Goal: Task Accomplishment & Management: Manage account settings

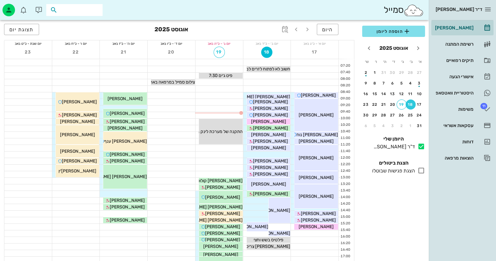
click at [62, 9] on input "text" at bounding box center [79, 10] width 40 height 8
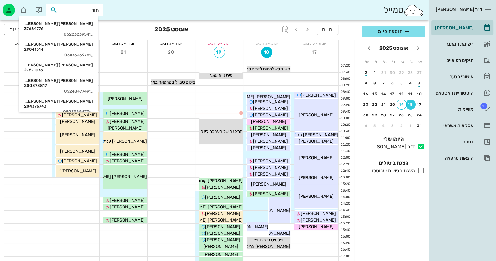
type input "תורג"
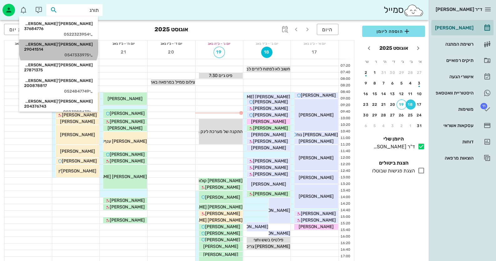
click at [78, 42] on div "[PERSON_NAME]'[PERSON_NAME] 29041514" at bounding box center [58, 47] width 69 height 10
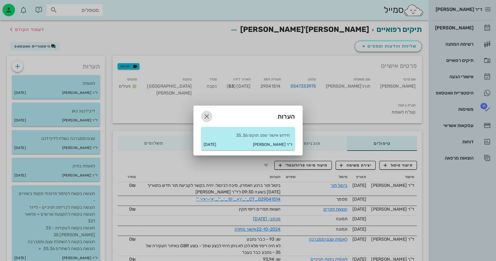
click at [205, 115] on icon "button" at bounding box center [206, 115] width 7 height 7
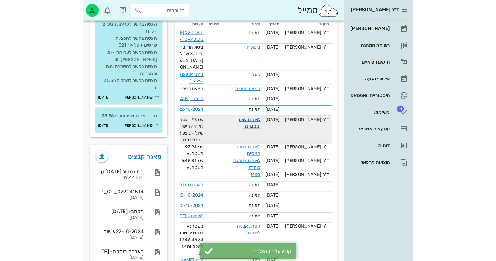
scroll to position [187, 0]
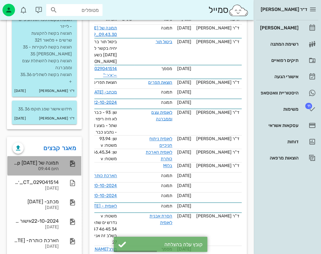
click at [34, 160] on div "תמונה של WhatsApp [DATE] בשעה 09.43.30_2f1a0f39" at bounding box center [35, 163] width 46 height 6
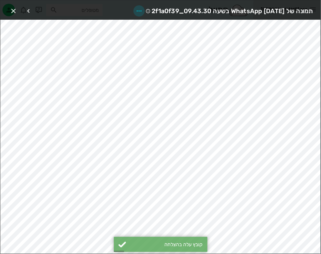
click at [135, 10] on icon "button" at bounding box center [138, 10] width 7 height 7
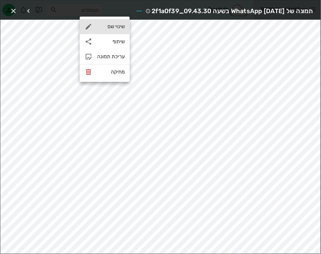
click at [120, 25] on div "שינוי שם" at bounding box center [110, 26] width 27 height 6
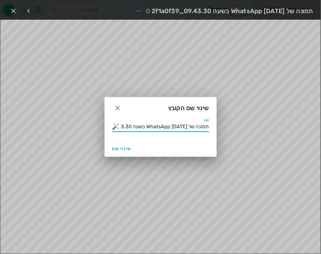
click at [173, 126] on input "תמונה של WhatsApp [DATE] בשעה 09.43.30_2f1a0f39" at bounding box center [165, 127] width 88 height 10
click at [117, 127] on button "button" at bounding box center [115, 126] width 7 height 7
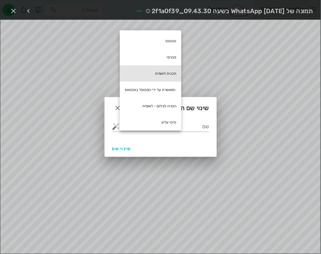
click at [166, 74] on div "תכנית לאומית" at bounding box center [151, 73] width 62 height 16
type input "תכנית לאומית"
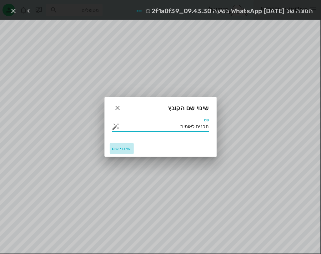
click at [119, 144] on button "שינוי שם" at bounding box center [122, 148] width 24 height 11
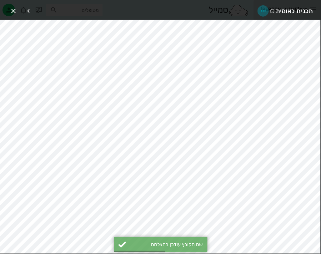
click at [260, 9] on icon "button" at bounding box center [262, 10] width 7 height 7
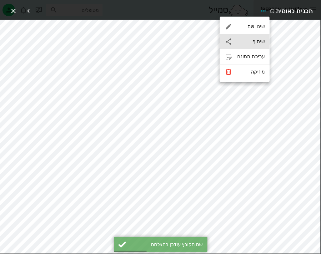
click at [260, 34] on div "שיתוף" at bounding box center [245, 41] width 50 height 15
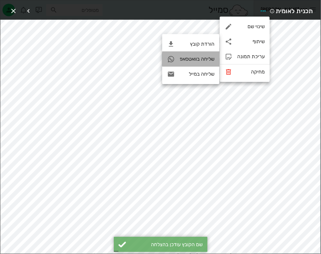
click at [211, 55] on div "שליחה בוואטסאפ" at bounding box center [190, 59] width 57 height 15
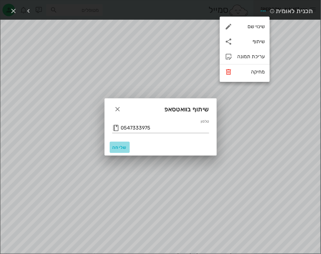
click at [121, 148] on span "שליחה" at bounding box center [119, 147] width 15 height 5
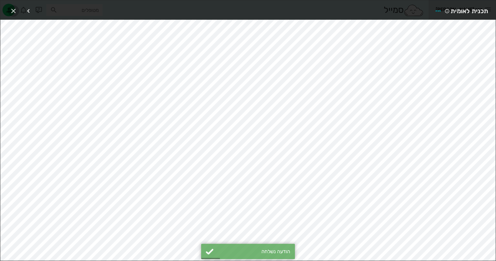
click at [10, 10] on icon "button" at bounding box center [13, 10] width 7 height 7
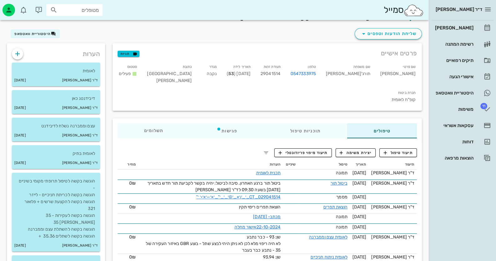
scroll to position [0, 0]
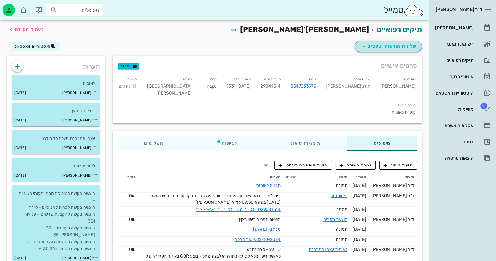
click at [400, 48] on span "שליחת הודעות וטפסים" at bounding box center [388, 45] width 57 height 7
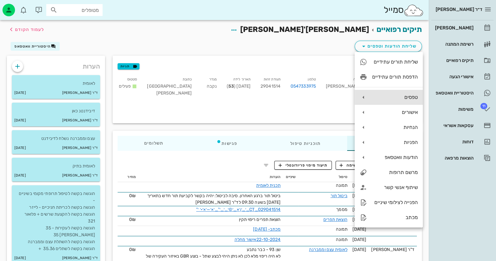
click at [405, 98] on div "טפסים" at bounding box center [395, 97] width 46 height 6
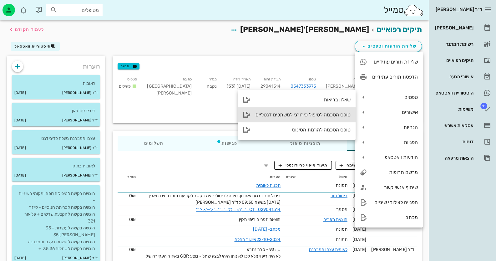
click at [332, 112] on div "טופס הסכמה לטיפול כירורגי למשתלים דנטליים" at bounding box center [302, 115] width 95 height 6
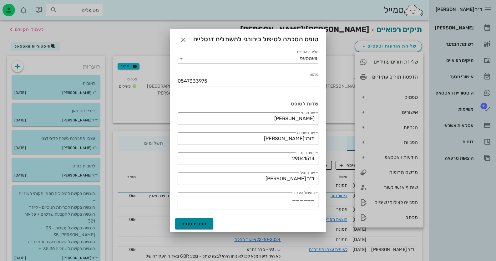
click at [190, 219] on button "הפקת טופס" at bounding box center [194, 223] width 38 height 11
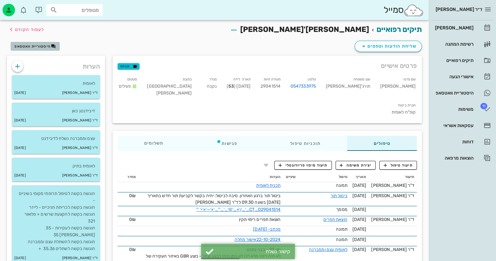
click at [32, 45] on span "היסטוריית וואטסאפ" at bounding box center [32, 46] width 36 height 4
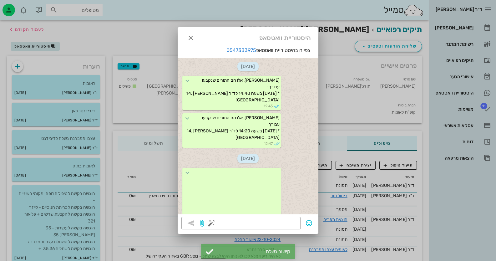
scroll to position [75, 0]
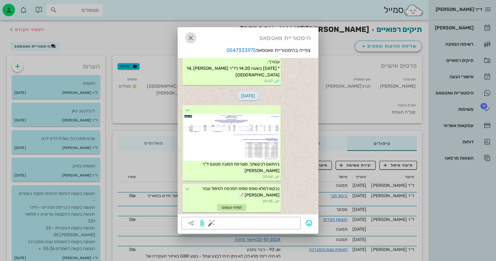
click at [187, 34] on icon "button" at bounding box center [190, 37] width 7 height 7
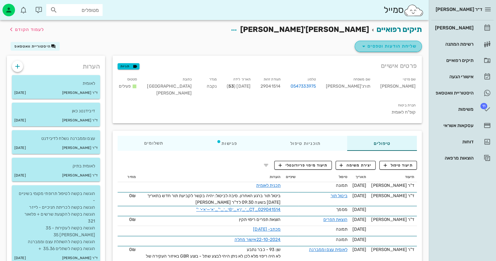
click at [416, 42] on span "שליחת הודעות וטפסים" at bounding box center [388, 45] width 57 height 7
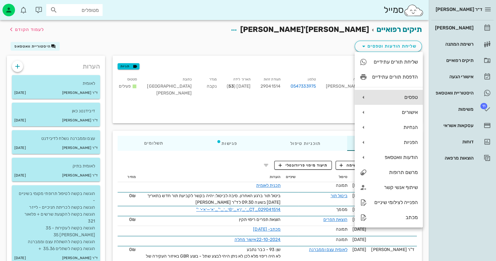
click at [403, 95] on div "טפסים" at bounding box center [395, 97] width 46 height 6
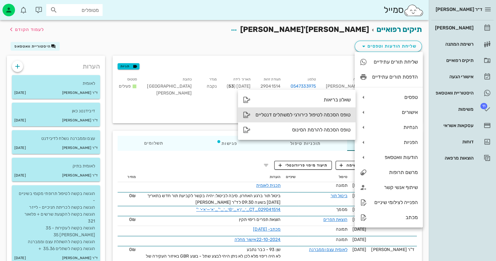
click at [347, 120] on div "טופס הסכמה לטיפול כירורגי למשתלים דנטליים" at bounding box center [296, 114] width 117 height 15
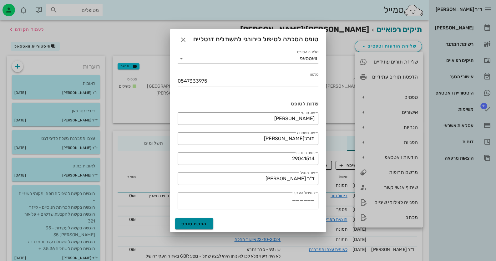
click at [204, 223] on span "הפקת טופס" at bounding box center [194, 223] width 26 height 5
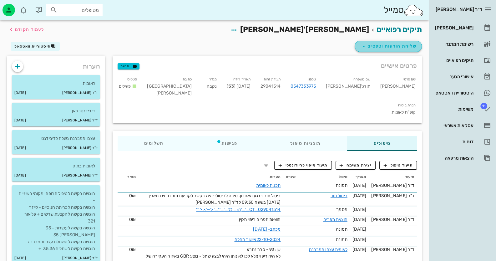
click at [401, 50] on button "שליחת הודעות וטפסים" at bounding box center [387, 46] width 67 height 11
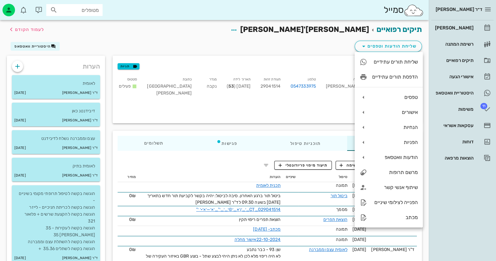
click at [173, 34] on div "תיקים רפואיים [PERSON_NAME]'[PERSON_NAME] לעמוד הקודם" at bounding box center [214, 29] width 422 height 19
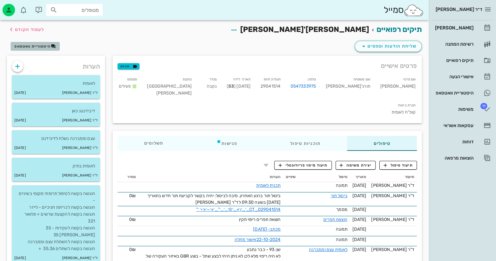
click at [27, 46] on span "היסטוריית וואטסאפ" at bounding box center [32, 46] width 36 height 4
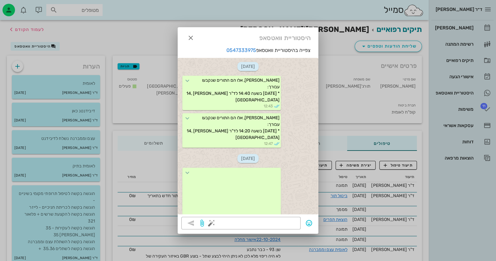
scroll to position [107, 0]
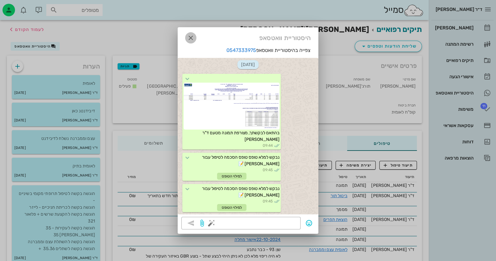
click at [191, 35] on icon "button" at bounding box center [190, 37] width 7 height 7
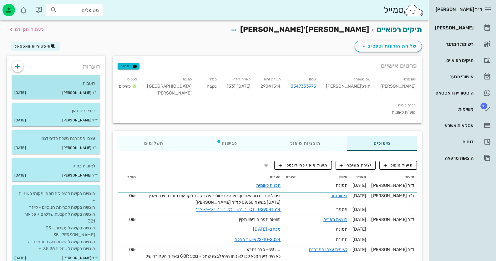
click at [57, 80] on p "לאומית" at bounding box center [56, 83] width 78 height 7
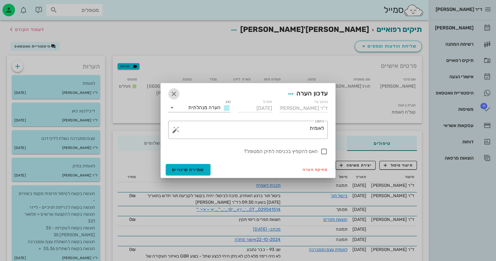
click at [173, 93] on icon "button" at bounding box center [173, 93] width 7 height 7
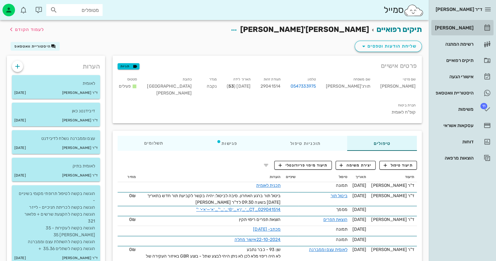
click at [457, 30] on div "[PERSON_NAME]" at bounding box center [453, 28] width 40 height 10
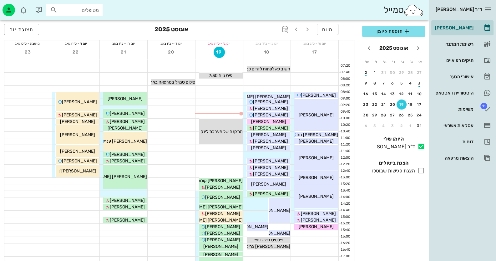
click at [94, 13] on input "מטופלים" at bounding box center [79, 10] width 40 height 8
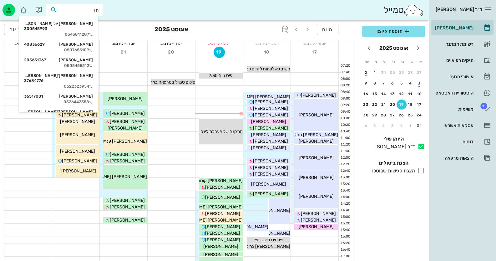
type input "תור"
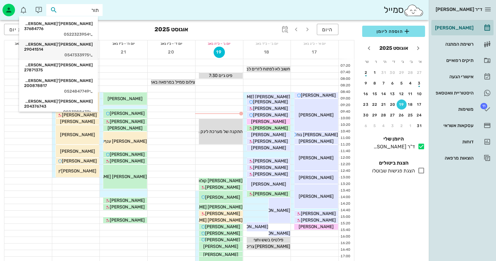
click at [93, 53] on icon at bounding box center [91, 55] width 4 height 4
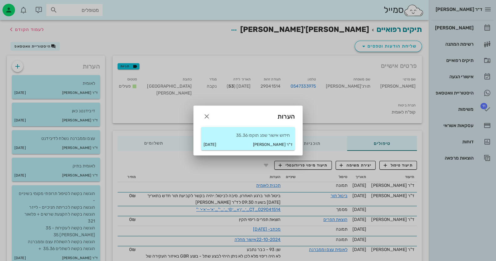
click at [233, 141] on div "ד"ר [PERSON_NAME] [DATE]" at bounding box center [248, 144] width 94 height 11
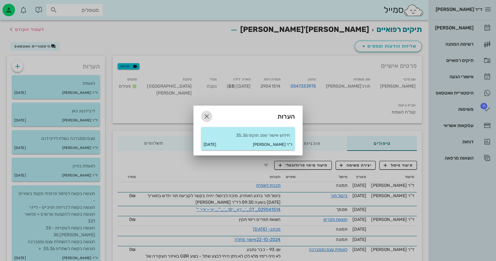
click at [203, 115] on icon "button" at bounding box center [206, 115] width 7 height 7
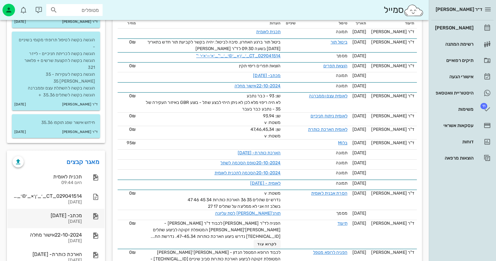
scroll to position [156, 0]
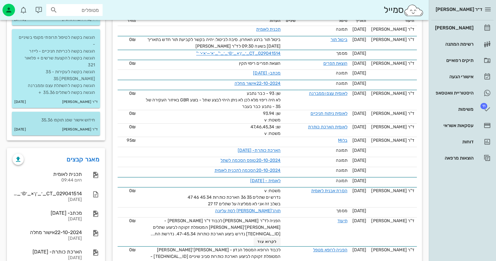
click at [80, 129] on small "ד"ר [PERSON_NAME]" at bounding box center [79, 129] width 35 height 7
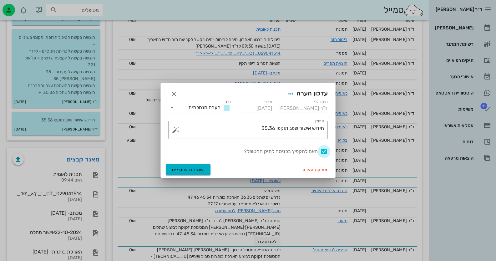
click at [322, 150] on div at bounding box center [323, 151] width 11 height 11
checkbox input "false"
click at [196, 169] on span "שמירת שינויים" at bounding box center [188, 169] width 32 height 5
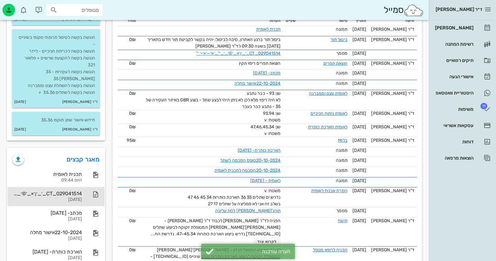
click at [61, 197] on div "[DATE]" at bounding box center [46, 199] width 69 height 5
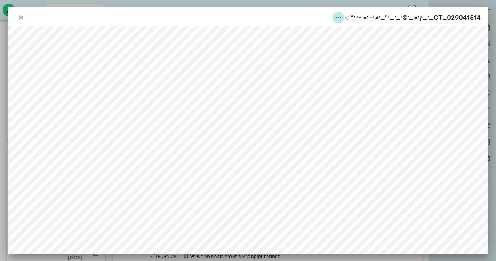
click at [344, 16] on span "button" at bounding box center [337, 17] width 11 height 7
click at [337, 35] on div "שינוי שם" at bounding box center [333, 33] width 17 height 6
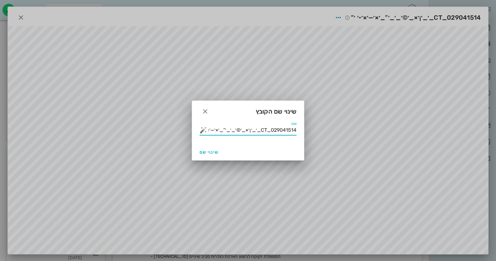
click at [270, 129] on input "029041514_CT_׳_׳¡׳×_׳©׳_׳_׳”_׳×׳—׳×׳•׳ ׳”" at bounding box center [252, 130] width 88 height 10
click at [204, 131] on button "button" at bounding box center [202, 129] width 7 height 7
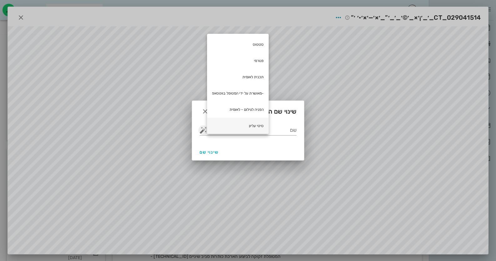
scroll to position [31, 0]
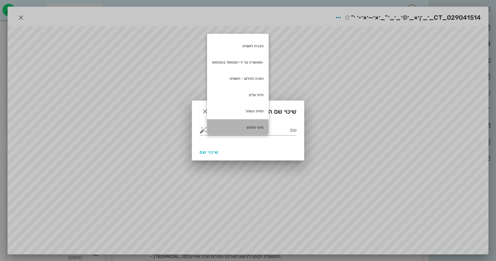
click at [258, 128] on div "סיטי תחתון" at bounding box center [238, 127] width 62 height 16
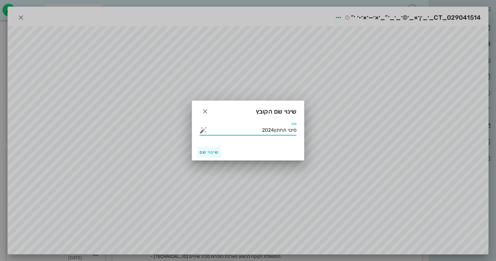
type input "סיטי תחתון2024"
click at [207, 153] on span "שינוי שם" at bounding box center [208, 151] width 19 height 5
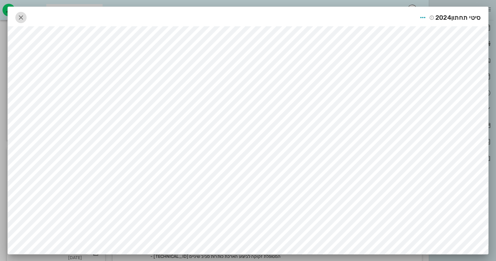
click at [24, 19] on icon "button" at bounding box center [20, 17] width 7 height 7
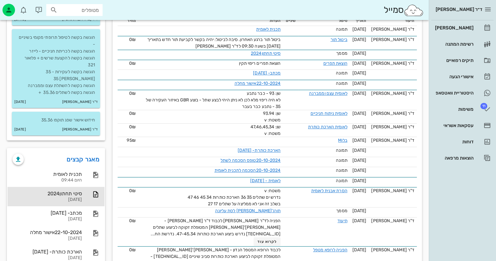
click at [84, 10] on input "מטופלים" at bounding box center [79, 10] width 40 height 8
paste input "206323776"
type input "206323776"
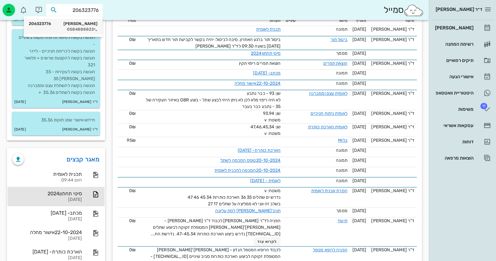
click at [90, 29] on div "0584888823" at bounding box center [63, 29] width 69 height 5
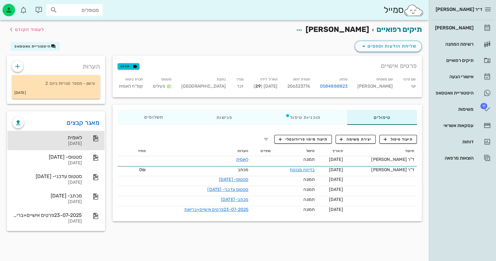
click at [86, 137] on div at bounding box center [93, 137] width 14 height 7
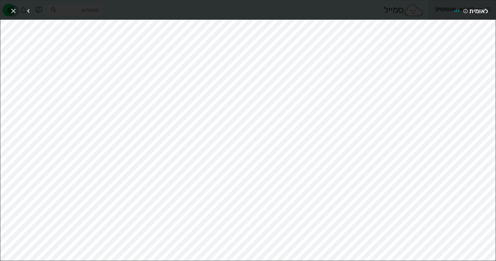
click at [15, 11] on icon "button" at bounding box center [13, 10] width 7 height 7
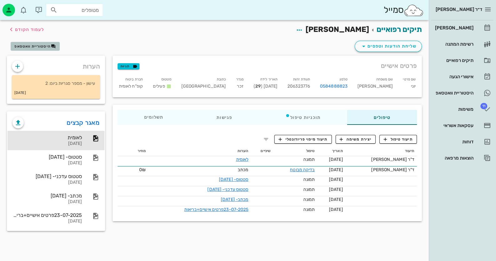
click at [28, 46] on span "היסטוריית וואטסאפ" at bounding box center [32, 46] width 36 height 4
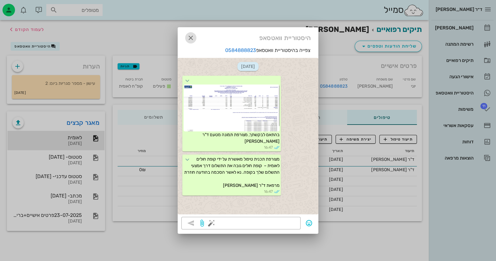
click at [192, 36] on icon "button" at bounding box center [190, 37] width 7 height 7
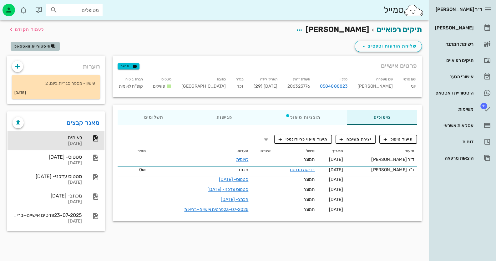
click at [42, 49] on button "היסטוריית וואטסאפ" at bounding box center [35, 46] width 49 height 9
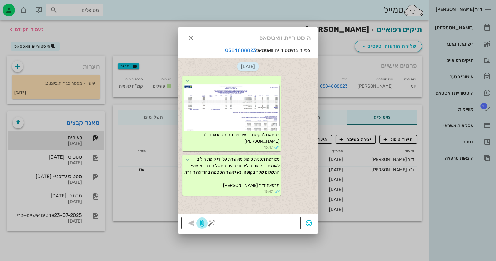
click at [207, 223] on span "button" at bounding box center [201, 222] width 11 height 7
click at [211, 223] on button "button" at bounding box center [210, 222] width 7 height 7
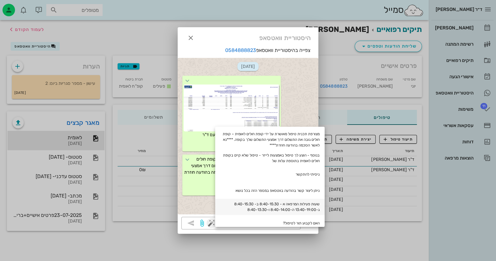
scroll to position [62, 0]
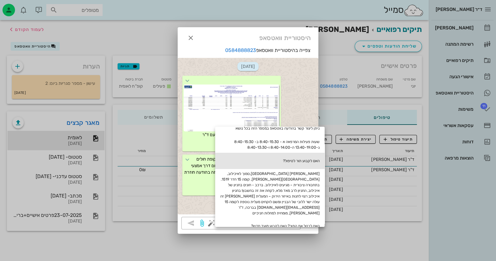
click at [307, 157] on div "האם לקבוע תור לטיפול?" at bounding box center [269, 160] width 109 height 16
type textarea "האם לקבוע תור לטיפול?"
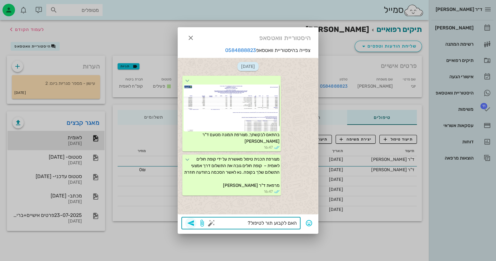
click at [193, 222] on icon "button" at bounding box center [190, 222] width 7 height 7
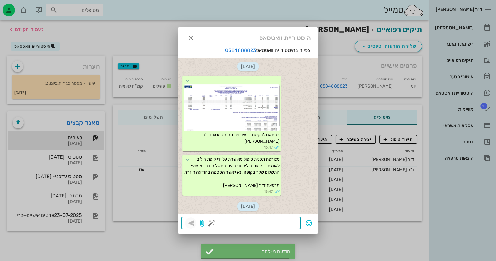
scroll to position [37, 0]
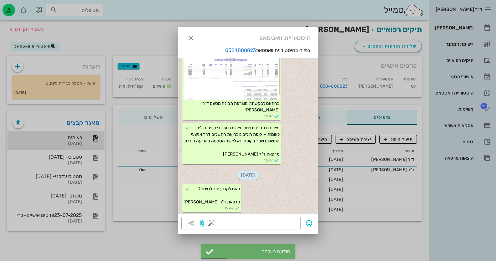
click at [469, 184] on div at bounding box center [248, 130] width 496 height 261
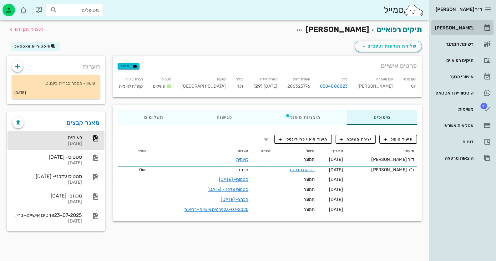
click at [466, 26] on div "[PERSON_NAME]" at bounding box center [453, 27] width 40 height 5
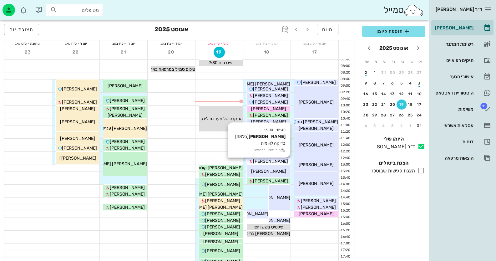
scroll to position [11, 0]
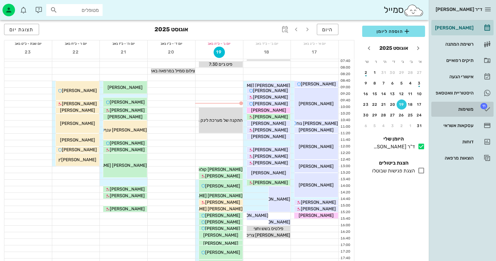
click at [447, 111] on div "משימות" at bounding box center [453, 109] width 40 height 5
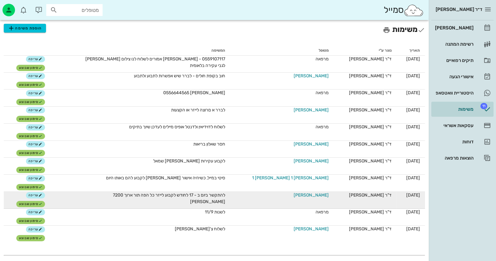
click at [312, 195] on span "[PERSON_NAME]" at bounding box center [310, 195] width 35 height 7
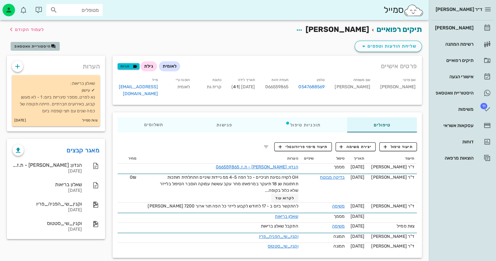
click at [40, 45] on span "היסטוריית וואטסאפ" at bounding box center [32, 46] width 36 height 4
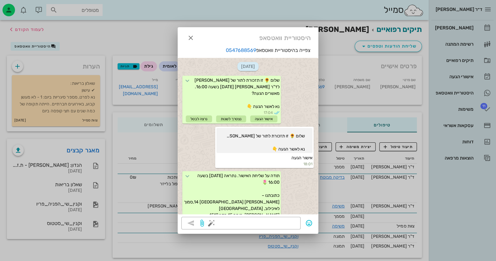
scroll to position [224, 0]
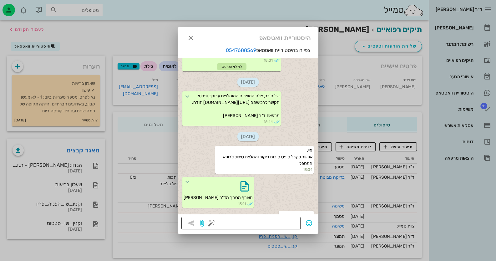
click at [212, 223] on button "button" at bounding box center [210, 222] width 7 height 7
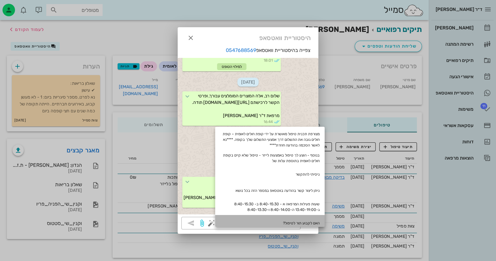
click at [308, 222] on div "האם לקבוע תור לטיפול?" at bounding box center [269, 223] width 109 height 16
type textarea "האם לקבוע תור לטיפול?"
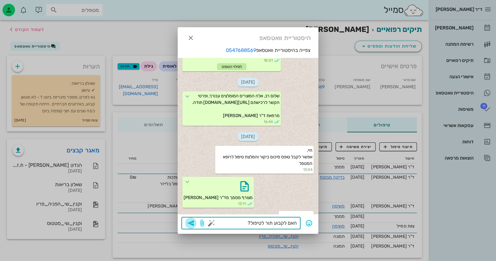
click at [192, 224] on icon "button" at bounding box center [190, 222] width 7 height 7
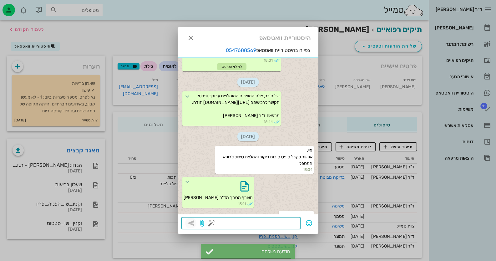
scroll to position [272, 0]
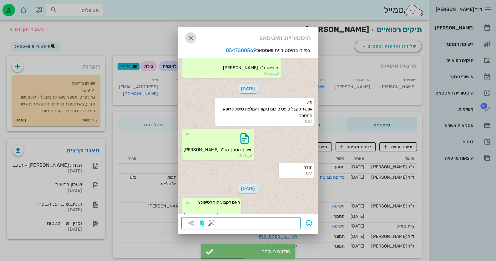
click at [192, 39] on icon "button" at bounding box center [190, 37] width 7 height 7
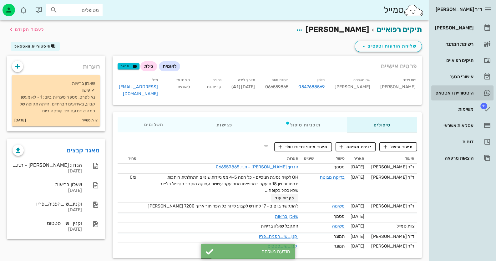
click at [472, 93] on div "היסטוריית וואטסאפ" at bounding box center [453, 92] width 40 height 5
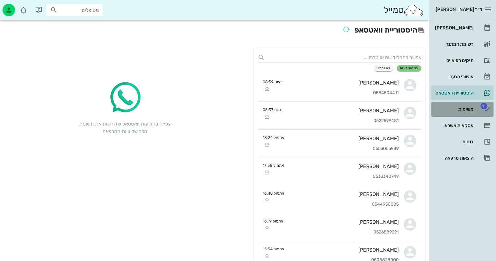
click at [467, 104] on div "משימות" at bounding box center [453, 109] width 40 height 10
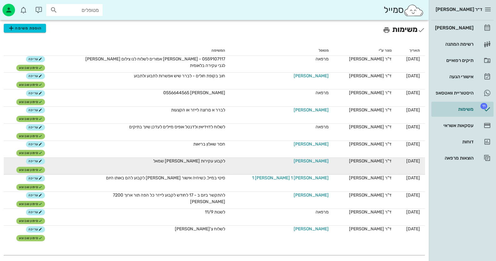
click at [315, 162] on span "[PERSON_NAME]" at bounding box center [310, 160] width 35 height 7
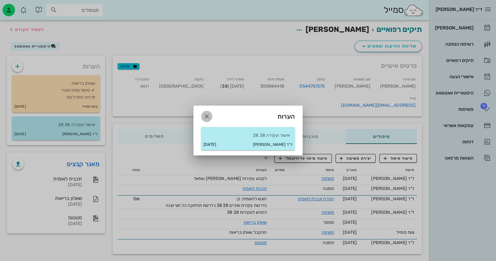
click at [203, 117] on icon "button" at bounding box center [206, 115] width 7 height 7
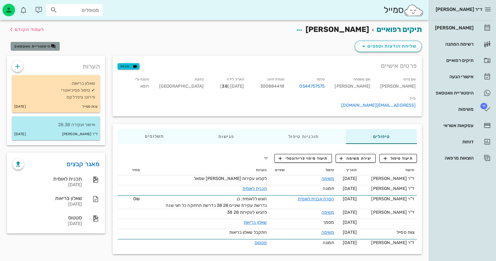
click at [41, 48] on span "היסטוריית וואטסאפ" at bounding box center [34, 46] width 41 height 5
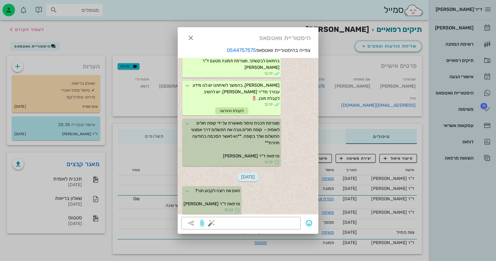
scroll to position [528, 0]
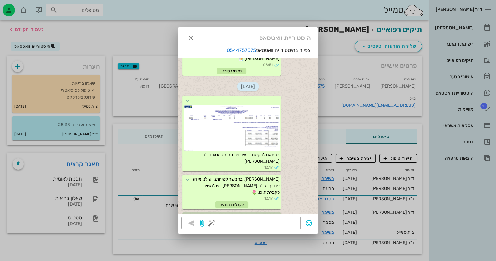
click at [259, 245] on div at bounding box center [248, 130] width 496 height 261
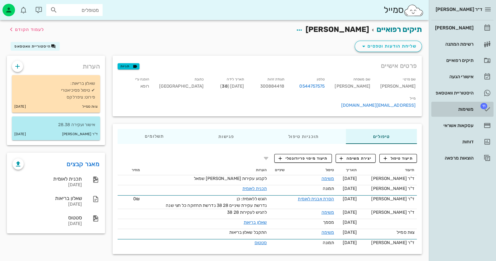
click at [472, 112] on div "משימות" at bounding box center [453, 109] width 40 height 10
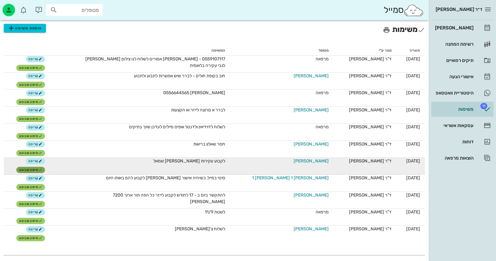
click at [38, 169] on span "סימון שבוצע" at bounding box center [30, 170] width 23 height 4
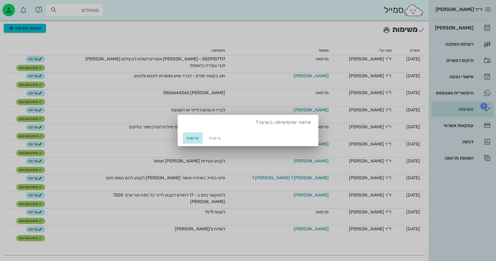
click at [192, 139] on span "אישור" at bounding box center [192, 137] width 15 height 5
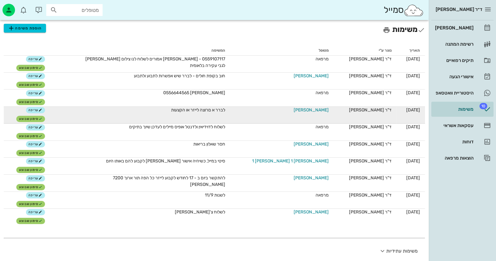
click at [311, 111] on span "[PERSON_NAME]" at bounding box center [310, 110] width 35 height 7
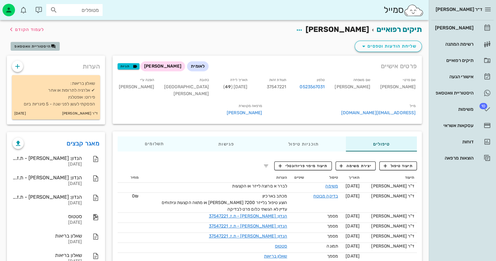
click at [42, 46] on span "היסטוריית וואטסאפ" at bounding box center [32, 46] width 36 height 4
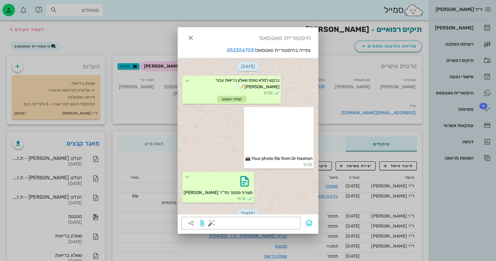
scroll to position [38, 0]
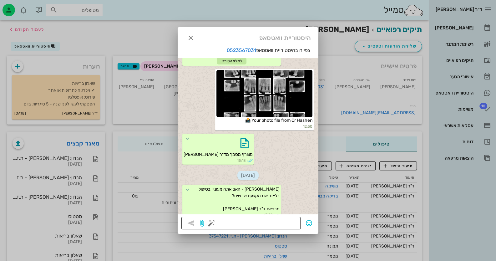
click at [291, 225] on textarea at bounding box center [254, 223] width 84 height 10
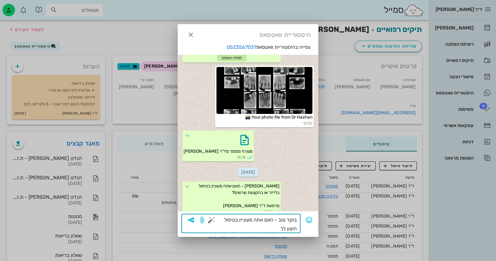
type textarea "בוקר טוב - האם אתה מעוניין בטיפול הוצע לך?"
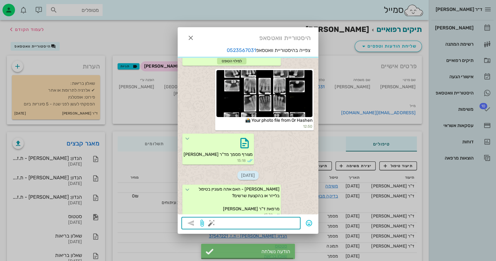
scroll to position [86, 0]
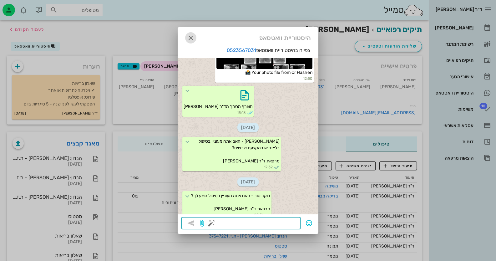
click at [193, 38] on icon "button" at bounding box center [190, 37] width 7 height 7
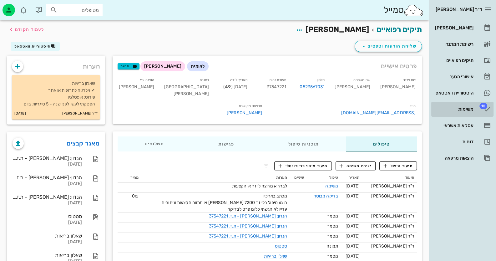
click at [477, 111] on link "10 משימות" at bounding box center [462, 109] width 62 height 15
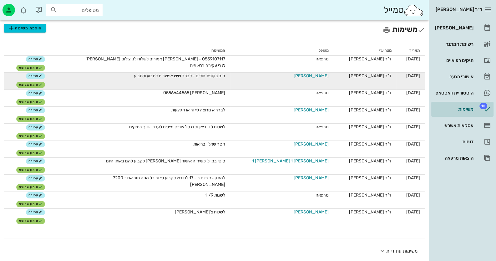
click at [317, 75] on span "[PERSON_NAME]" at bounding box center [310, 75] width 35 height 7
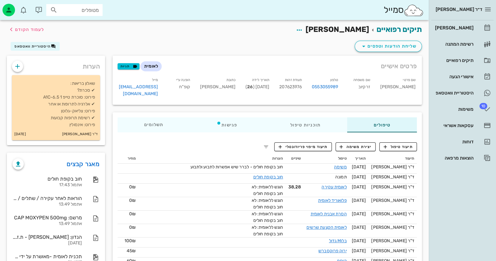
click at [301, 86] on span "207623976" at bounding box center [290, 86] width 22 height 5
copy span "207623976"
click at [483, 23] on link "[PERSON_NAME]" at bounding box center [462, 27] width 62 height 15
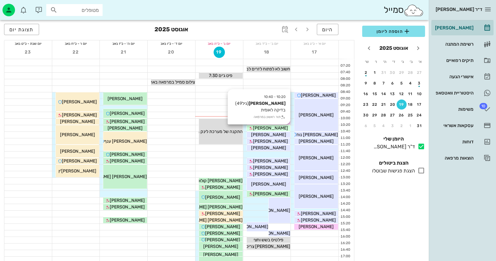
click at [283, 130] on div "[PERSON_NAME]" at bounding box center [269, 128] width 44 height 7
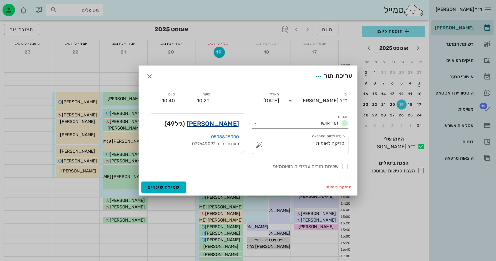
click at [233, 123] on link "[PERSON_NAME]" at bounding box center [213, 123] width 52 height 10
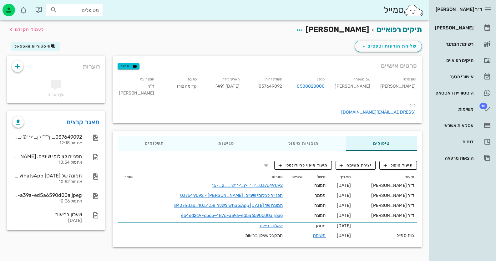
click at [287, 83] on div "תעודת זהות 037649092" at bounding box center [265, 87] width 42 height 26
click at [282, 85] on span "037649092" at bounding box center [269, 85] width 23 height 5
copy span "037649092"
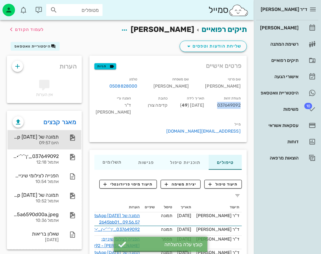
click at [59, 135] on div "תמונה של WhatsApp [DATE] בשעה 09.56.57_2645bb01 היום 09:57" at bounding box center [44, 139] width 74 height 19
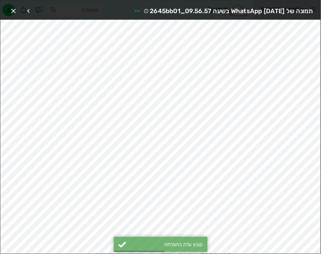
click at [197, 10] on span "תמונה של WhatsApp [DATE] בשעה 09.56.57_2645bb01" at bounding box center [231, 11] width 163 height 10
click at [132, 8] on span "button" at bounding box center [137, 10] width 11 height 7
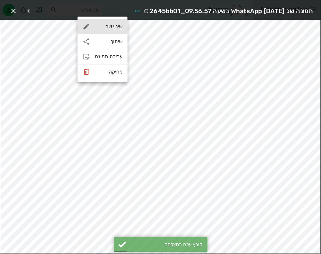
click at [116, 26] on div "שינוי שם" at bounding box center [108, 26] width 27 height 6
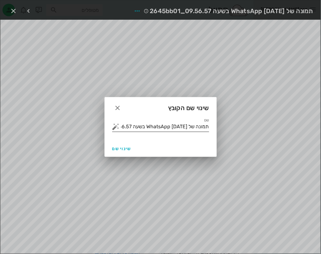
click at [196, 125] on input "תמונה של WhatsApp [DATE] בשעה 09.56.57_2645bb01" at bounding box center [165, 127] width 88 height 10
click at [115, 126] on button "button" at bounding box center [115, 126] width 7 height 7
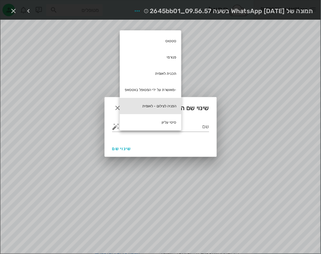
click at [163, 101] on div "הפניה לצילום - לאומית" at bounding box center [151, 106] width 62 height 16
type input "הפניה לצילום - לאומית"
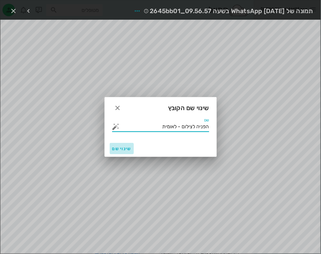
click at [122, 143] on button "שינוי שם" at bounding box center [122, 148] width 24 height 11
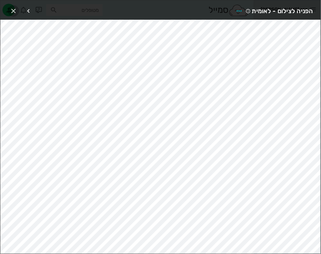
click at [13, 9] on icon "button" at bounding box center [13, 10] width 7 height 7
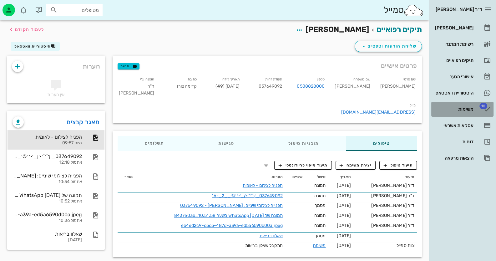
click at [485, 107] on span "10" at bounding box center [483, 106] width 8 height 6
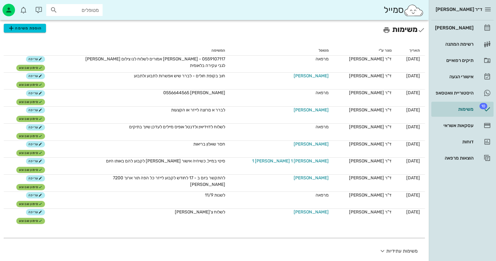
click at [67, 5] on div "מטופלים" at bounding box center [74, 10] width 56 height 12
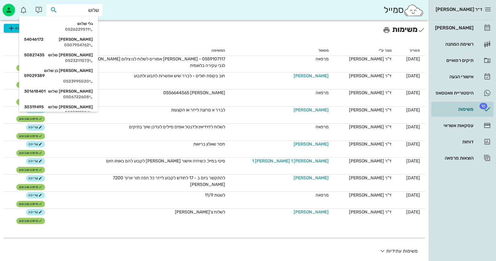
type input "שלוש"
click at [79, 41] on div "[PERSON_NAME] שלוש 54046172" at bounding box center [58, 39] width 69 height 5
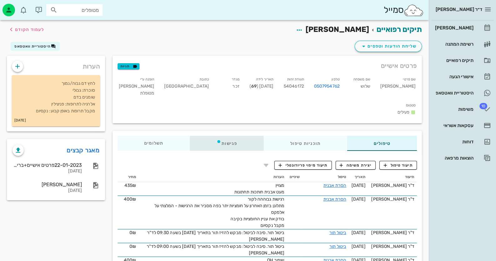
click at [226, 136] on div "פגישות" at bounding box center [227, 143] width 74 height 15
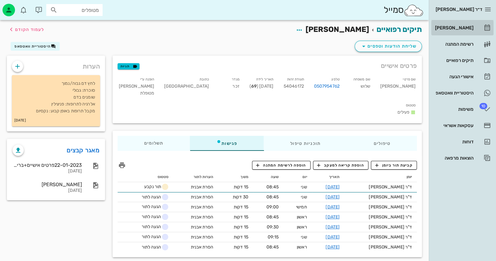
click at [465, 26] on div "[PERSON_NAME]" at bounding box center [453, 27] width 40 height 5
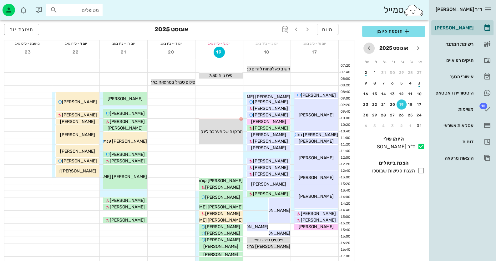
click at [370, 48] on icon "חודש הבא" at bounding box center [368, 47] width 7 height 7
click at [413, 80] on button "8" at bounding box center [410, 83] width 10 height 10
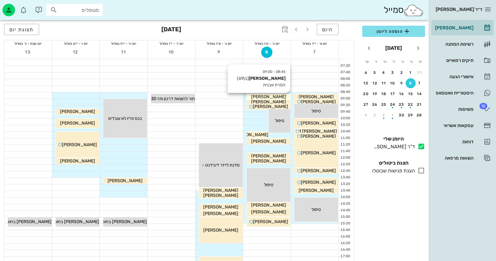
click at [280, 96] on div "[PERSON_NAME]" at bounding box center [269, 96] width 44 height 7
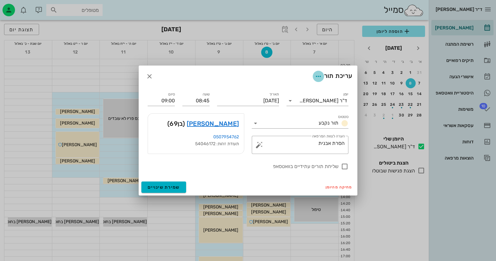
click at [319, 76] on icon "button" at bounding box center [317, 75] width 7 height 7
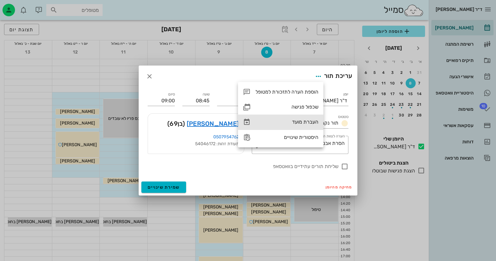
click at [306, 125] on div "העברת מועד" at bounding box center [286, 122] width 63 height 6
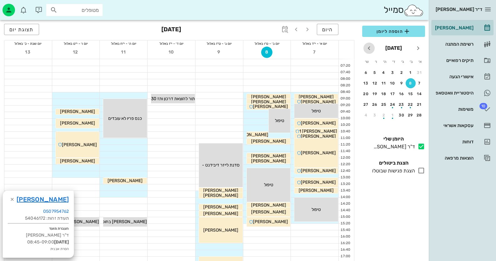
click at [369, 47] on icon "חודש הבא" at bounding box center [368, 47] width 7 height 7
click at [393, 94] on div "15" at bounding box center [392, 94] width 10 height 4
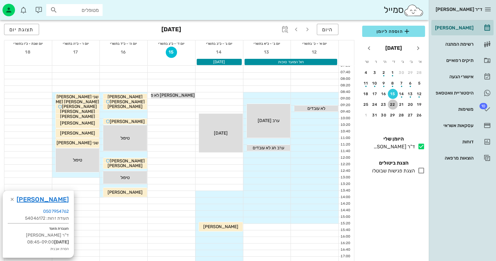
click at [394, 102] on div "22" at bounding box center [392, 104] width 10 height 4
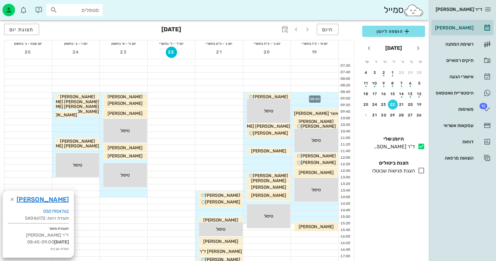
click at [332, 95] on div at bounding box center [314, 95] width 47 height 6
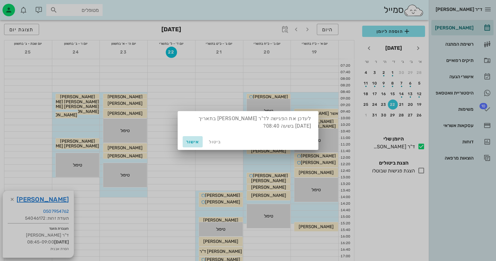
click at [189, 141] on span "אישור" at bounding box center [192, 141] width 15 height 5
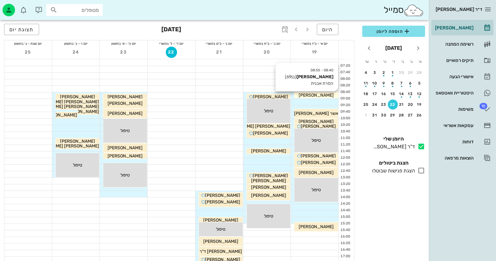
click at [328, 93] on div "[PERSON_NAME]" at bounding box center [316, 95] width 44 height 7
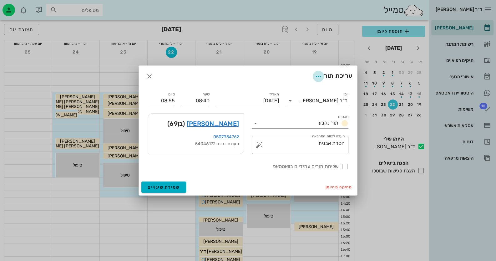
click at [317, 76] on icon "button" at bounding box center [317, 75] width 7 height 7
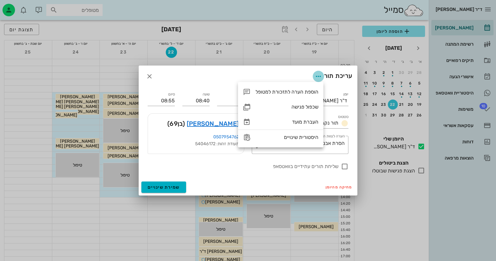
click at [317, 76] on icon "button" at bounding box center [317, 75] width 7 height 7
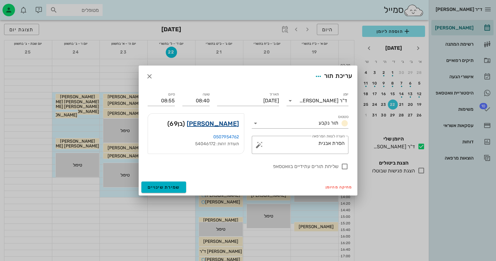
click at [230, 124] on link "[PERSON_NAME]" at bounding box center [213, 123] width 52 height 10
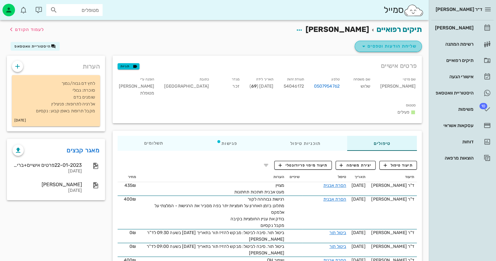
click at [389, 49] on span "שליחת הודעות וטפסים" at bounding box center [388, 45] width 57 height 7
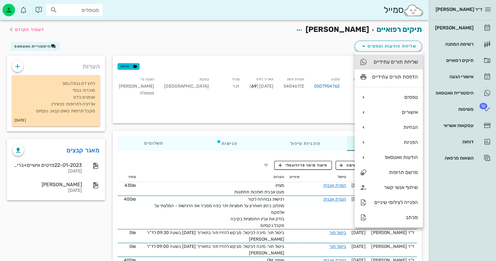
click at [393, 60] on div "שליחת תורים עתידיים" at bounding box center [395, 62] width 46 height 6
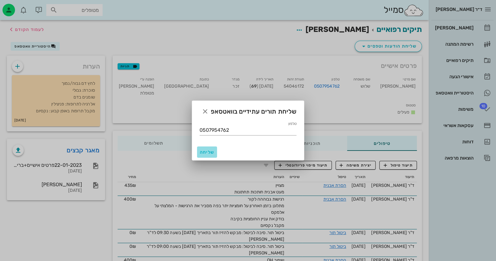
click at [209, 153] on span "שליחה" at bounding box center [206, 151] width 15 height 5
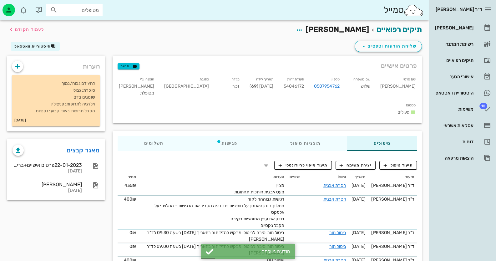
click at [89, 11] on input "מטופלים" at bounding box center [79, 10] width 40 height 8
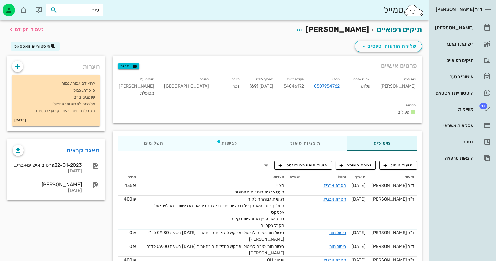
type input "עירי"
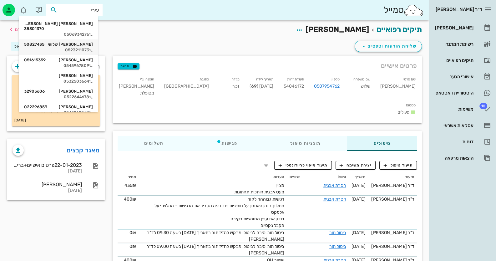
click at [91, 42] on div "[PERSON_NAME] שלוש 50827435" at bounding box center [58, 44] width 69 height 5
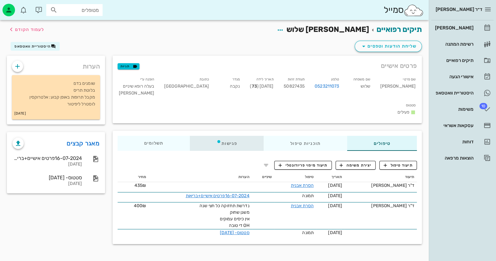
click at [232, 136] on div "פגישות" at bounding box center [227, 143] width 74 height 15
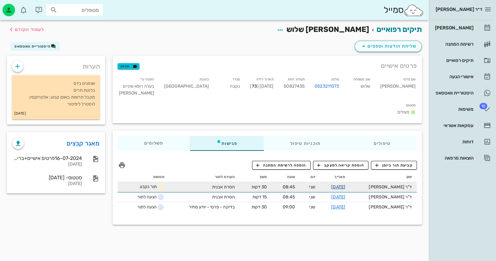
click at [345, 184] on link "[DATE]" at bounding box center [338, 186] width 14 height 5
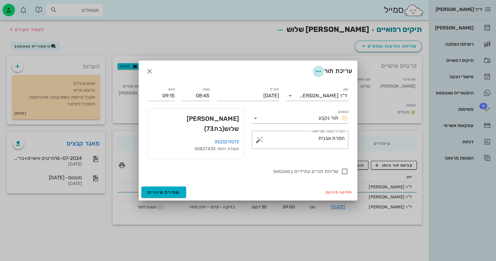
click at [319, 75] on icon "button" at bounding box center [317, 70] width 7 height 7
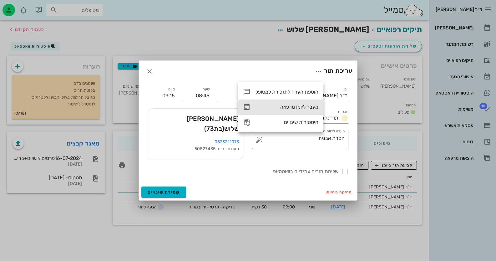
click at [312, 103] on div "מעבר ליומן מרפאה" at bounding box center [280, 106] width 85 height 15
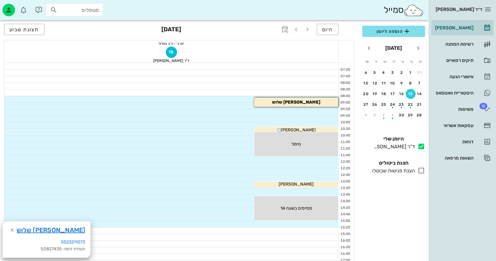
click at [313, 103] on div "[PERSON_NAME] שלוש" at bounding box center [296, 102] width 84 height 7
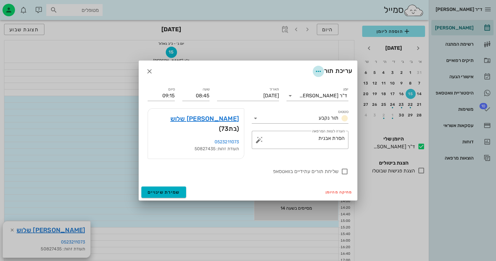
click at [317, 75] on icon "button" at bounding box center [317, 70] width 7 height 7
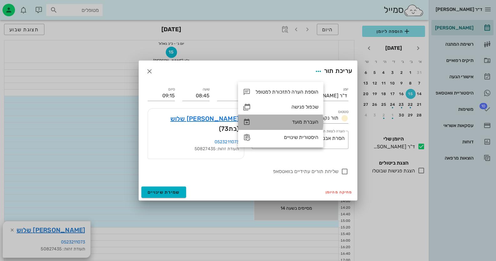
click at [299, 119] on div "העברת מועד" at bounding box center [286, 122] width 63 height 6
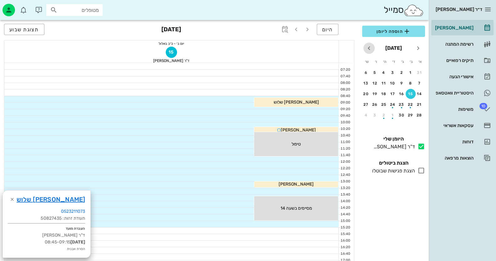
click at [368, 48] on icon "חודש הבא" at bounding box center [368, 47] width 7 height 7
click at [419, 102] on div "19" at bounding box center [419, 104] width 10 height 4
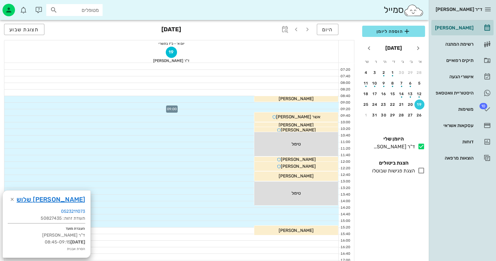
click at [322, 105] on div at bounding box center [171, 105] width 334 height 6
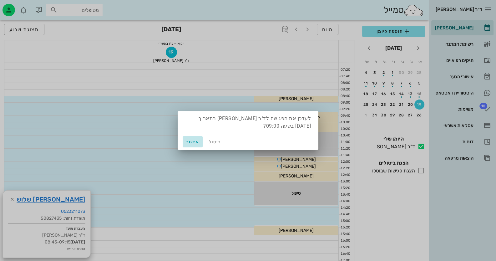
click at [193, 142] on span "אישור" at bounding box center [192, 141] width 15 height 5
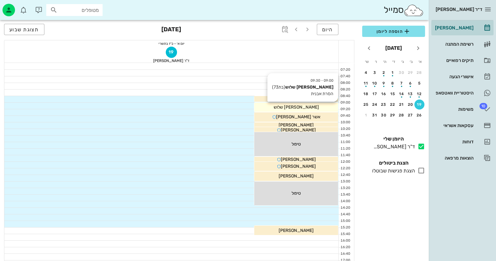
click at [310, 106] on div "[PERSON_NAME] שלוש" at bounding box center [296, 107] width 84 height 7
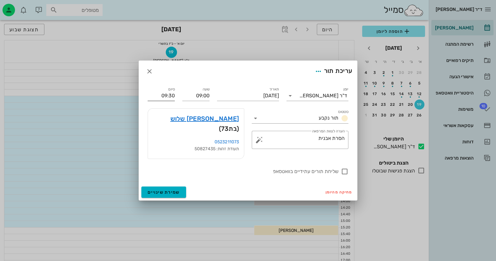
click at [169, 101] on input "09:30" at bounding box center [160, 96] width 27 height 10
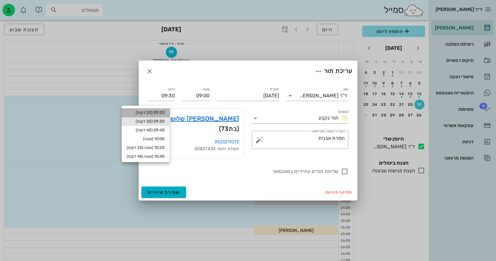
click at [164, 112] on div "09:20 (20 דקות)" at bounding box center [146, 112] width 38 height 5
type input "09:20"
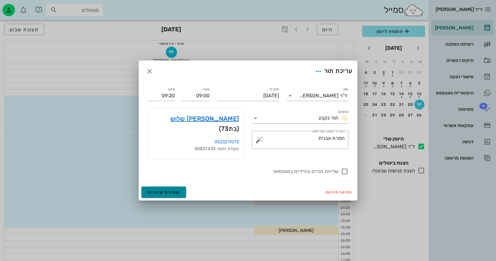
click at [174, 186] on button "שמירת שינויים" at bounding box center [163, 191] width 45 height 11
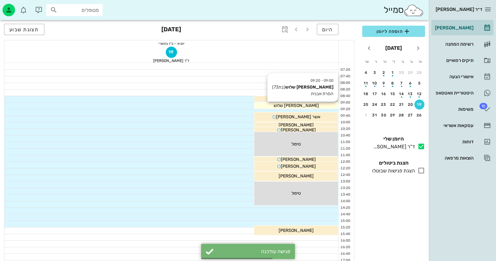
click at [317, 104] on div "[PERSON_NAME] שלוש" at bounding box center [296, 105] width 84 height 7
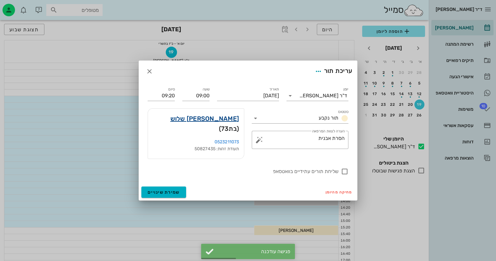
click at [215, 123] on link "[PERSON_NAME] שלוש" at bounding box center [204, 118] width 69 height 10
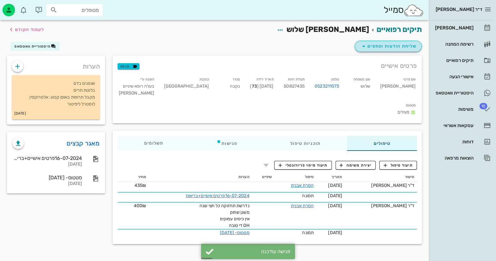
click at [402, 45] on span "שליחת הודעות וטפסים" at bounding box center [388, 45] width 57 height 7
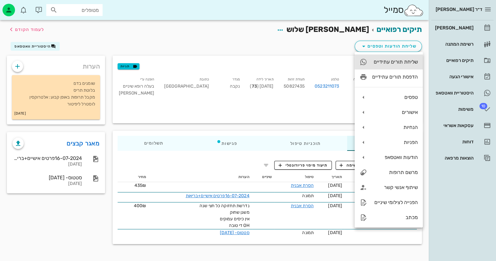
click at [398, 65] on div "שליחת תורים עתידיים" at bounding box center [388, 61] width 68 height 15
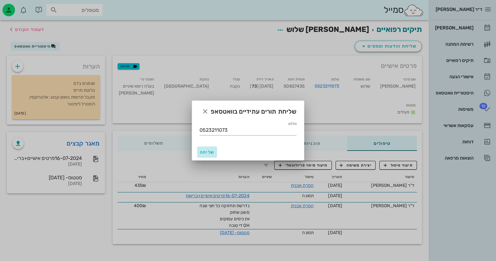
click at [207, 152] on span "שליחה" at bounding box center [206, 151] width 15 height 5
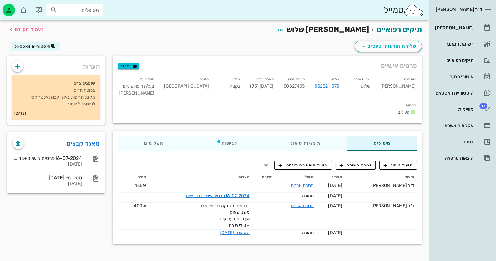
click at [95, 9] on input "מטופלים" at bounding box center [79, 10] width 40 height 8
paste input "0508884013"
type input "0508884013"
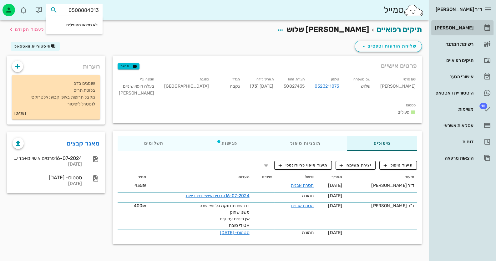
click at [471, 31] on div "[PERSON_NAME]" at bounding box center [453, 28] width 40 height 10
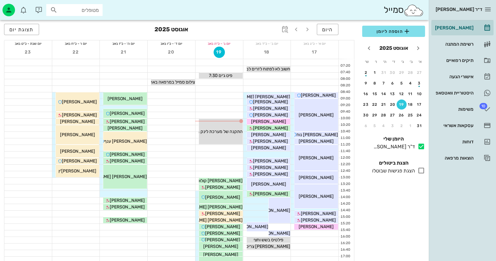
click at [452, 225] on div "ד״ר [PERSON_NAME] רשימת המתנה תיקים רפואיים אישורי הגעה היסטוריית וואטסאפ 10 מש…" at bounding box center [461, 130] width 67 height 261
click at [92, 15] on div "מטופלים" at bounding box center [74, 10] width 56 height 12
type input "גדיד"
drag, startPoint x: 69, startPoint y: 24, endPoint x: 74, endPoint y: 26, distance: 5.3
click at [74, 26] on div "[PERSON_NAME] 200277135" at bounding box center [63, 23] width 69 height 5
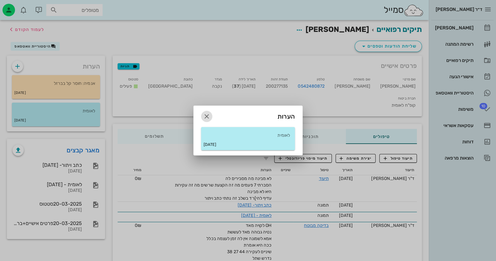
click at [205, 114] on icon "button" at bounding box center [206, 115] width 7 height 7
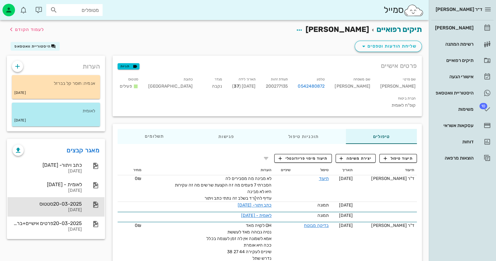
click at [84, 205] on div "20-03-2025סטטוס [DATE]" at bounding box center [55, 206] width 97 height 19
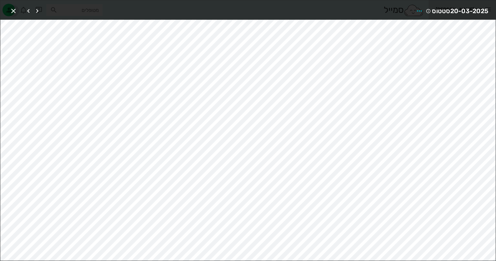
click at [12, 9] on icon "button" at bounding box center [13, 10] width 7 height 7
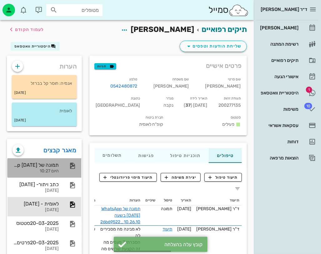
click at [47, 162] on div "תמונה של WhatsApp [DATE] בשעה 10.26.10_26b69522" at bounding box center [35, 165] width 46 height 6
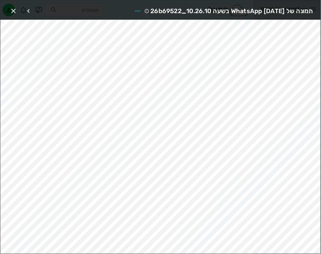
click at [155, 8] on span "תמונה של WhatsApp [DATE] בשעה 10.26.10_26b69522" at bounding box center [231, 11] width 163 height 10
click at [134, 11] on icon "button" at bounding box center [137, 10] width 7 height 7
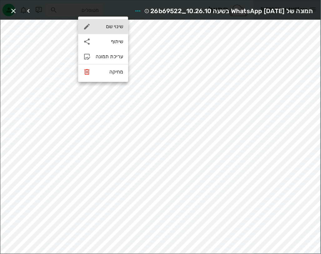
click at [117, 29] on div "שינוי שם" at bounding box center [109, 26] width 27 height 6
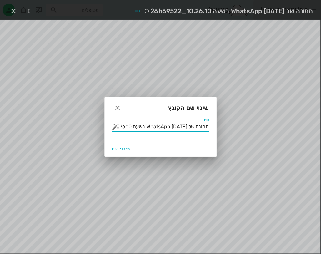
click at [182, 126] on input "תמונה של WhatsApp [DATE] בשעה 10.26.10_26b69522" at bounding box center [165, 127] width 88 height 10
type input "התכתבות ווטסאפ"
click at [122, 145] on button "שינוי שם" at bounding box center [122, 148] width 24 height 11
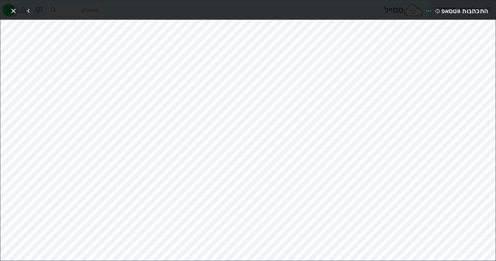
click at [12, 13] on icon "button" at bounding box center [13, 10] width 7 height 7
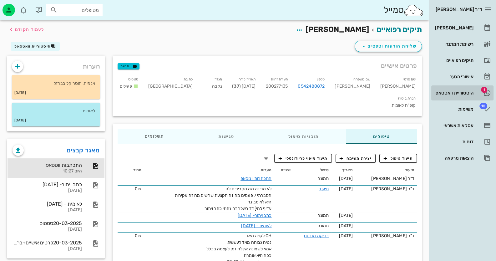
click at [486, 90] on span "1" at bounding box center [484, 90] width 6 height 6
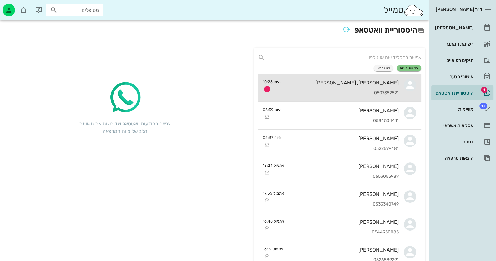
click at [332, 89] on div "[PERSON_NAME], [PERSON_NAME] 0507352521" at bounding box center [341, 87] width 113 height 27
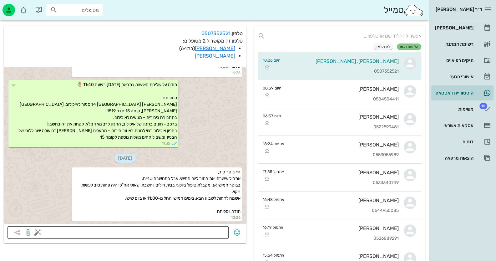
scroll to position [31, 0]
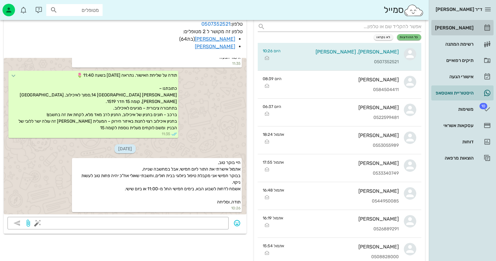
click at [474, 27] on link "[PERSON_NAME]" at bounding box center [462, 27] width 62 height 15
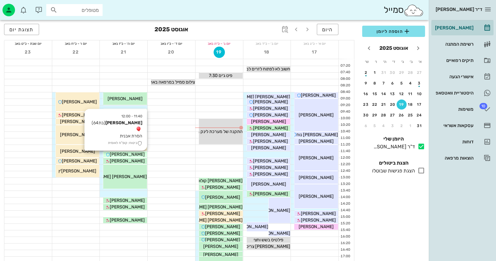
click at [133, 153] on span "[PERSON_NAME]" at bounding box center [127, 154] width 35 height 5
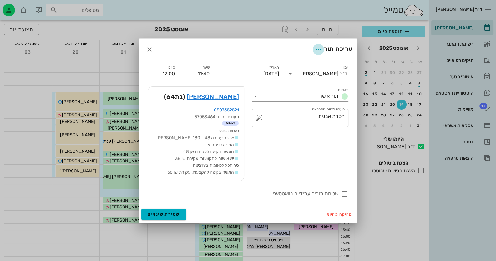
click at [315, 47] on icon "button" at bounding box center [317, 49] width 7 height 7
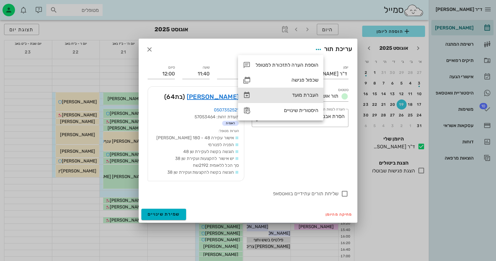
click at [311, 95] on div "העברת מועד" at bounding box center [286, 95] width 63 height 6
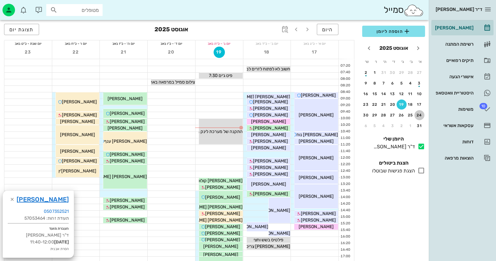
click at [417, 113] on div "24" at bounding box center [419, 115] width 10 height 4
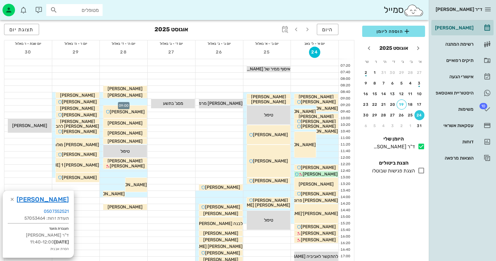
click at [133, 102] on div at bounding box center [123, 102] width 47 height 6
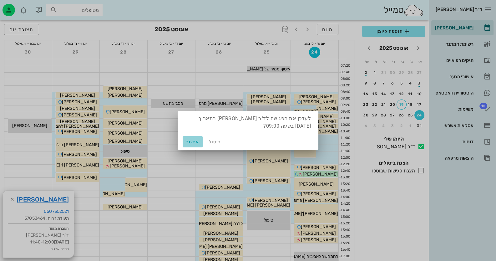
click at [195, 141] on span "אישור" at bounding box center [192, 141] width 15 height 5
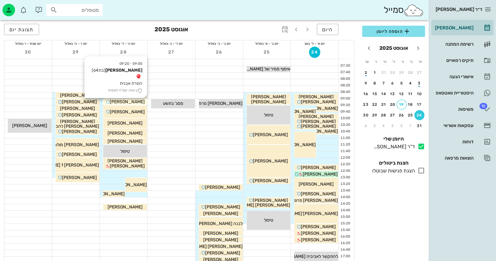
click at [126, 103] on span "[PERSON_NAME]" at bounding box center [127, 101] width 35 height 5
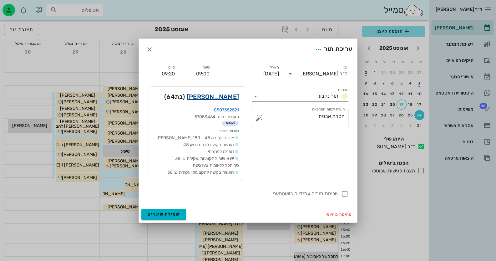
click at [207, 99] on link "[PERSON_NAME]" at bounding box center [213, 97] width 52 height 10
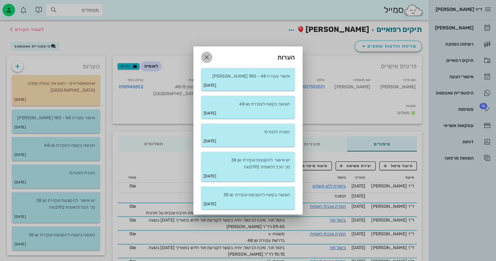
click at [210, 54] on icon "button" at bounding box center [206, 56] width 7 height 7
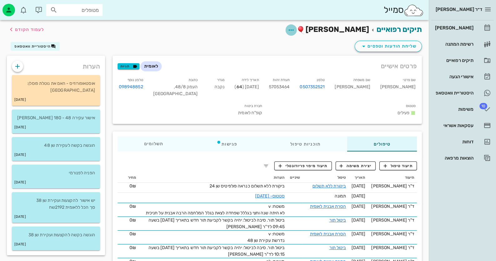
click at [295, 30] on icon "button" at bounding box center [290, 29] width 7 height 7
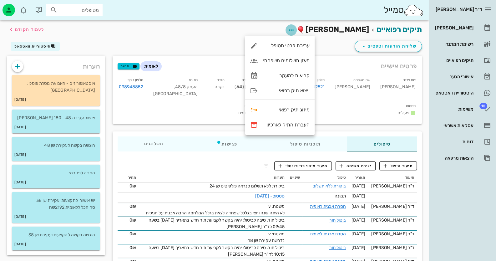
click at [295, 30] on icon "button" at bounding box center [290, 29] width 7 height 7
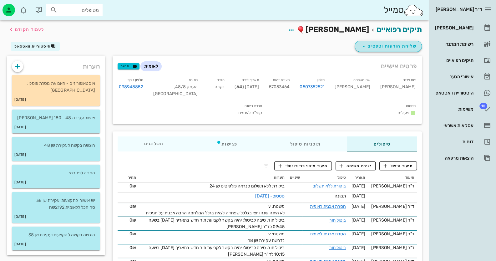
click at [397, 43] on span "שליחת הודעות וטפסים" at bounding box center [388, 45] width 57 height 7
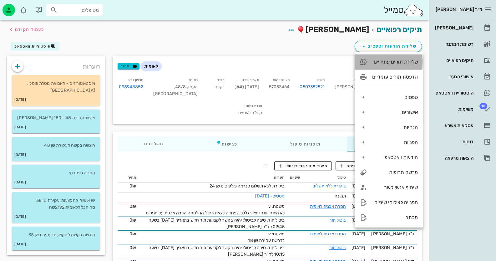
click at [408, 62] on div "שליחת תורים עתידיים" at bounding box center [395, 62] width 46 height 6
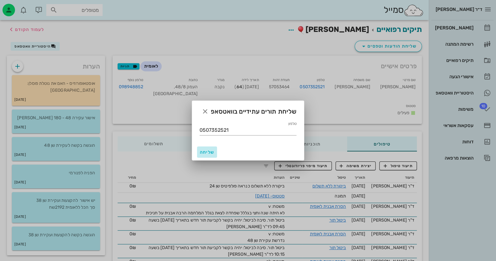
click at [206, 150] on span "שליחה" at bounding box center [206, 151] width 15 height 5
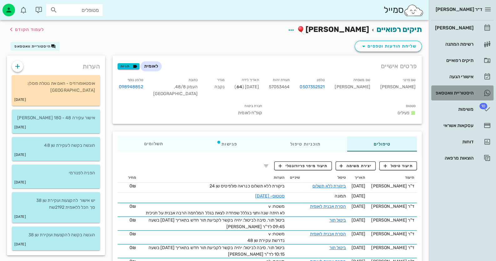
click at [459, 94] on div "היסטוריית וואטסאפ" at bounding box center [453, 92] width 40 height 5
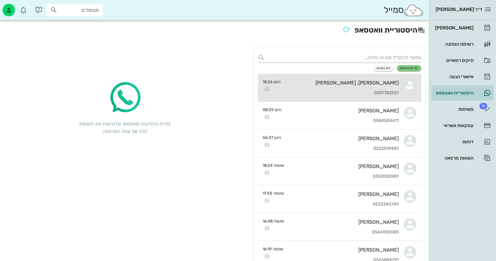
click at [402, 86] on link "[PERSON_NAME], [PERSON_NAME] 0507352521 היום 10:26" at bounding box center [338, 88] width 163 height 28
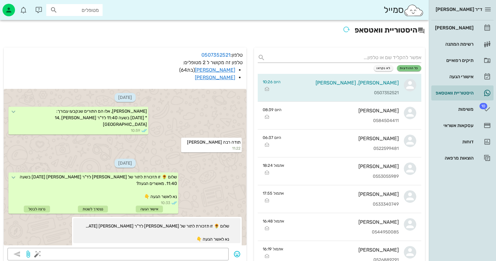
scroll to position [210, 0]
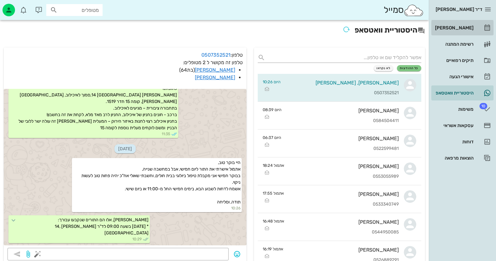
click at [479, 32] on link "[PERSON_NAME]" at bounding box center [462, 27] width 62 height 15
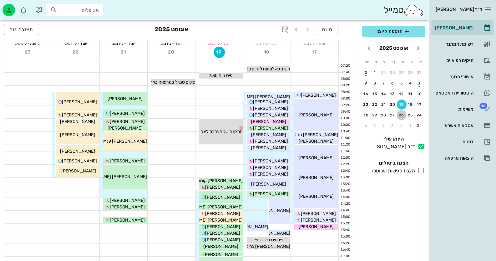
click at [402, 115] on div "26" at bounding box center [401, 115] width 10 height 4
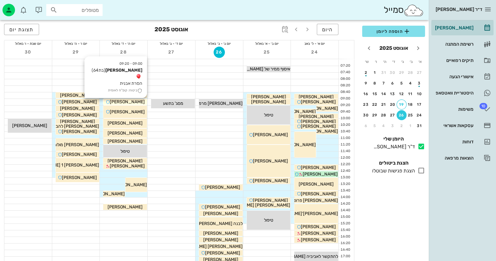
click at [139, 101] on span "[PERSON_NAME]" at bounding box center [127, 101] width 35 height 5
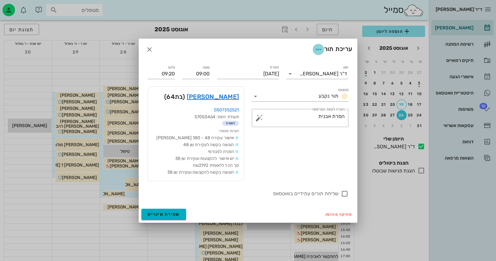
click at [314, 50] on icon "button" at bounding box center [317, 49] width 7 height 7
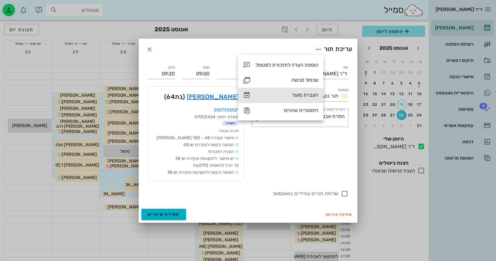
click at [312, 90] on div "העברת מועד" at bounding box center [280, 94] width 85 height 15
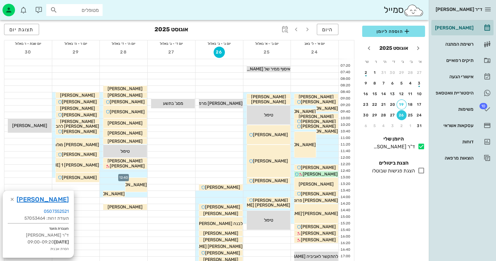
click at [127, 175] on div at bounding box center [123, 174] width 47 height 6
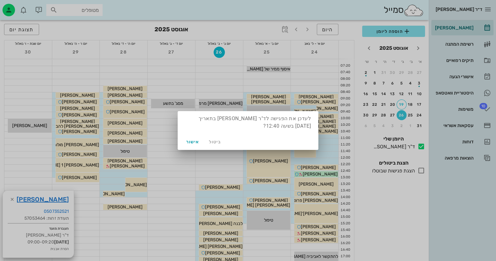
click at [141, 172] on div at bounding box center [248, 130] width 496 height 261
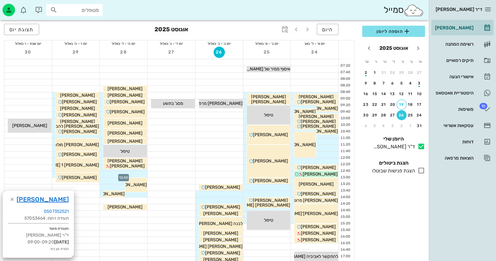
click at [135, 175] on div at bounding box center [123, 174] width 47 height 6
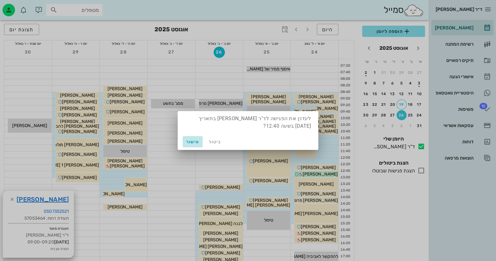
click at [190, 140] on span "אישור" at bounding box center [192, 141] width 15 height 5
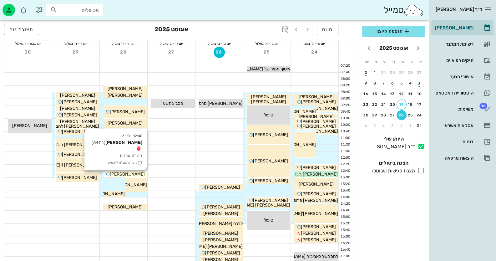
click at [142, 172] on div "[PERSON_NAME]" at bounding box center [125, 174] width 44 height 7
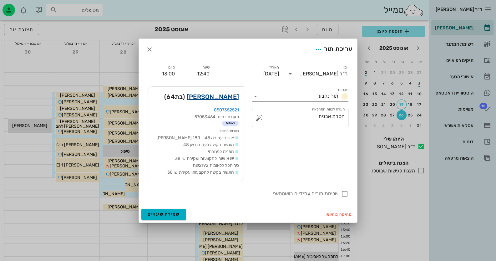
click at [229, 95] on link "[PERSON_NAME]" at bounding box center [213, 97] width 52 height 10
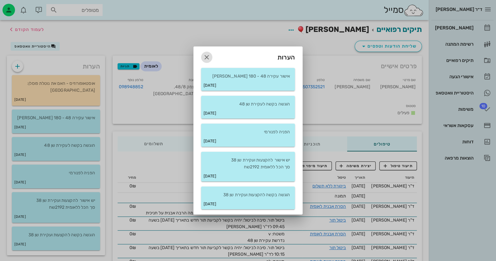
click at [210, 57] on icon "button" at bounding box center [206, 56] width 7 height 7
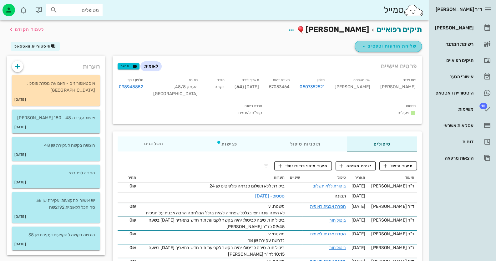
click at [399, 43] on span "שליחת הודעות וטפסים" at bounding box center [388, 45] width 57 height 7
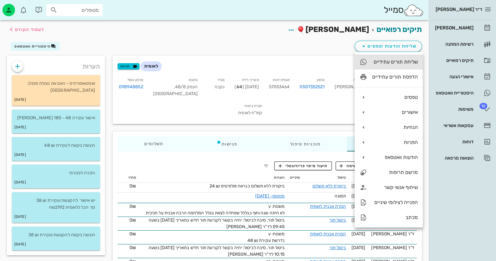
click at [395, 60] on div "שליחת תורים עתידיים" at bounding box center [395, 62] width 46 height 6
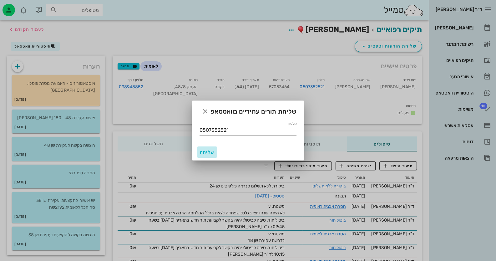
click at [209, 150] on span "שליחה" at bounding box center [206, 151] width 15 height 5
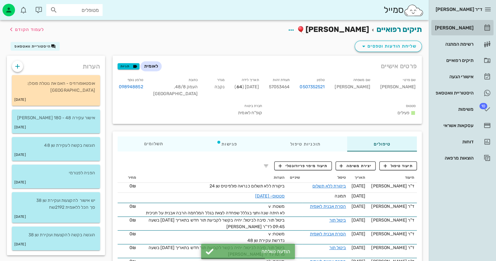
click at [466, 30] on div "[PERSON_NAME]" at bounding box center [453, 27] width 40 height 5
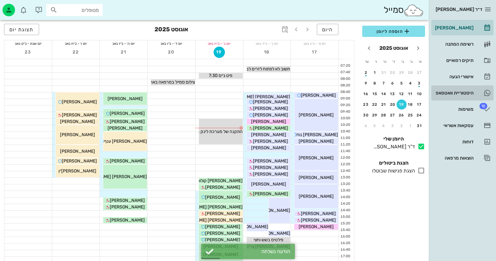
click at [452, 88] on div "היסטוריית וואטסאפ" at bounding box center [453, 93] width 40 height 10
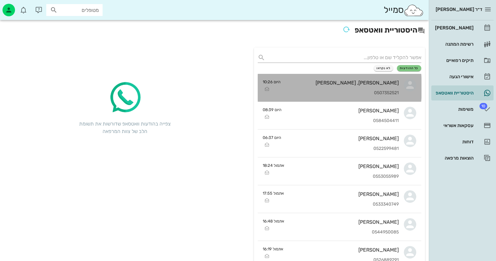
click at [369, 95] on div "0507352521" at bounding box center [341, 92] width 113 height 5
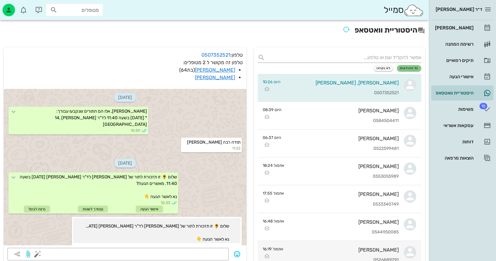
scroll to position [254, 0]
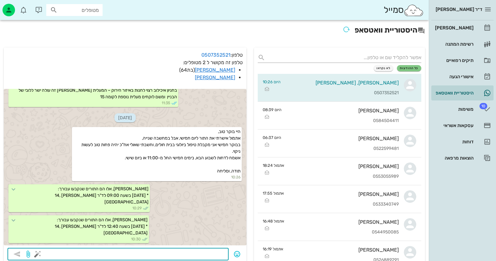
click at [221, 254] on textarea at bounding box center [132, 254] width 186 height 10
type textarea "התור השני הוא הנכון"
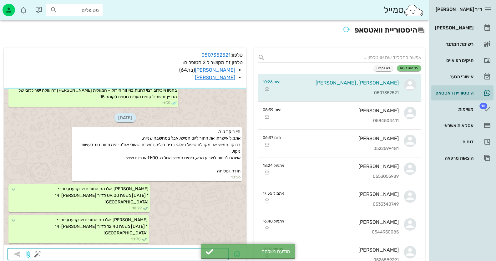
scroll to position [272, 0]
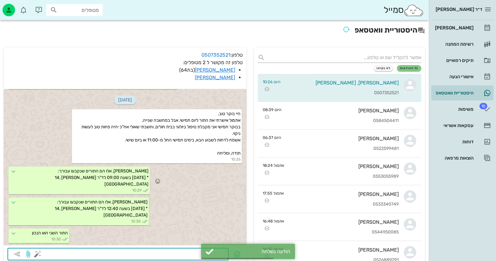
click at [193, 170] on div "[PERSON_NAME], אלו הם התורים שנקבעו עבורך: * [DATE] בשעה 09:00 לד"ר [PERSON_NAM…" at bounding box center [125, 180] width 242 height 31
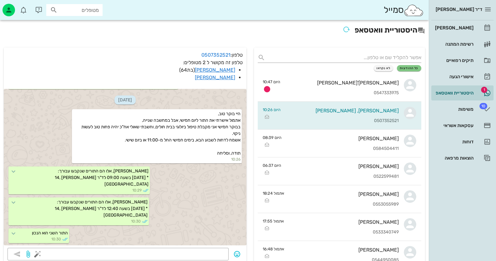
click at [95, 9] on input "מטופלים" at bounding box center [79, 10] width 40 height 8
type input "[PERSON_NAME]"
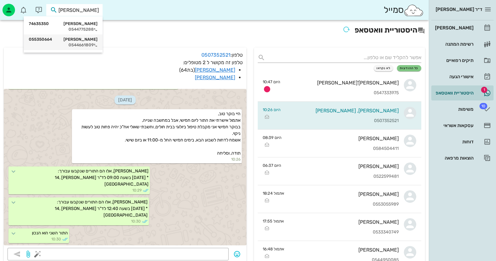
click at [82, 46] on div "0544661809" at bounding box center [63, 44] width 69 height 5
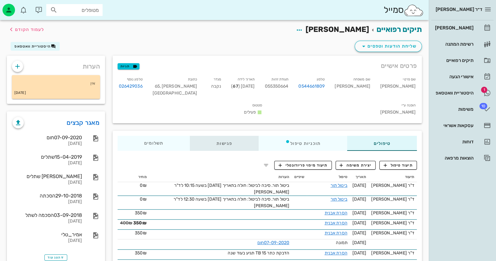
click at [214, 148] on div "פגישות" at bounding box center [224, 143] width 69 height 15
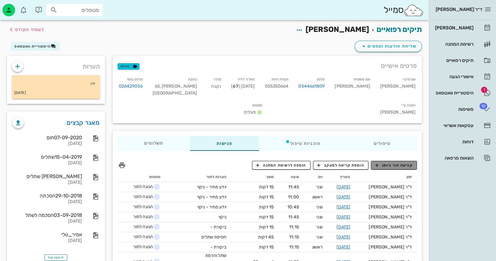
click at [383, 166] on span "קביעת תור ביומן" at bounding box center [393, 165] width 37 height 6
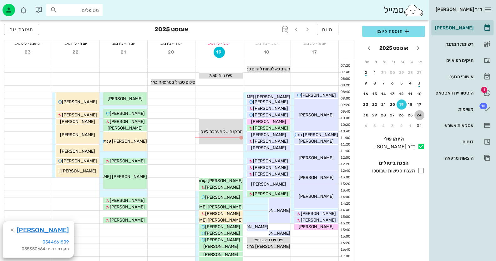
click at [421, 113] on div "24" at bounding box center [419, 115] width 10 height 4
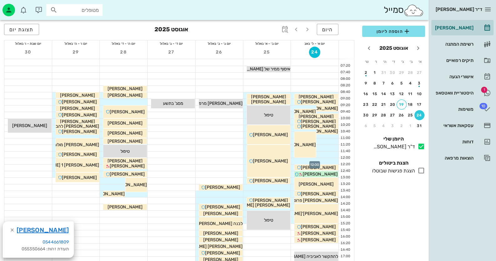
click at [331, 159] on div at bounding box center [314, 161] width 47 height 6
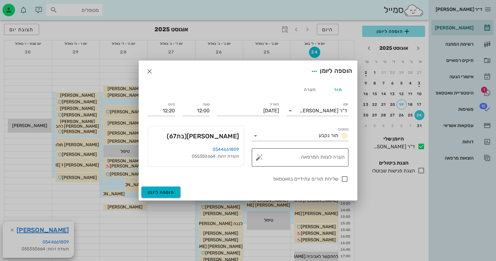
click at [261, 157] on button "button" at bounding box center [258, 156] width 7 height 7
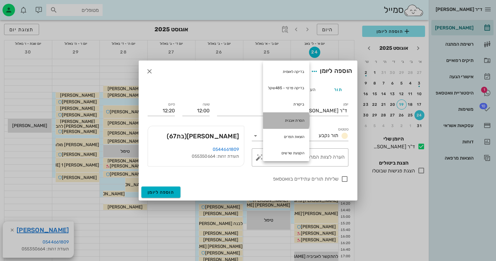
click at [279, 120] on div "הסרת אבנית" at bounding box center [286, 120] width 46 height 16
type textarea "הסרת אבנית"
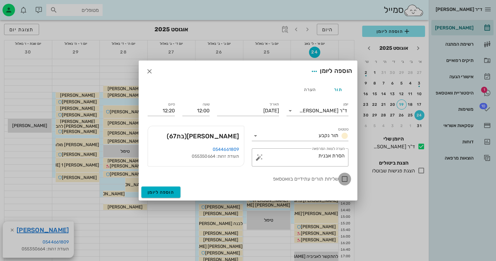
click at [343, 179] on div at bounding box center [344, 178] width 11 height 11
checkbox input "true"
click at [161, 192] on span "הוספה ליומן" at bounding box center [160, 191] width 27 height 5
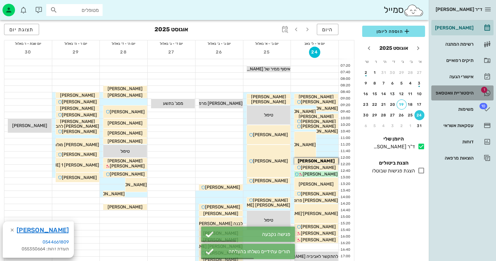
click at [462, 94] on div "היסטוריית וואטסאפ" at bounding box center [453, 92] width 40 height 5
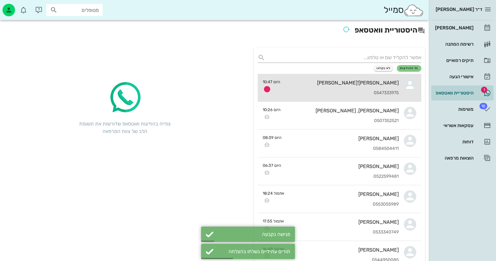
click at [370, 80] on div "[PERSON_NAME]'[PERSON_NAME]" at bounding box center [341, 83] width 113 height 6
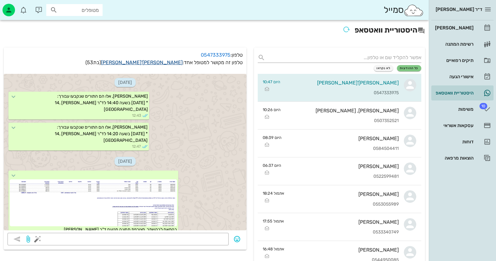
click at [154, 63] on link "[PERSON_NAME]'[PERSON_NAME]" at bounding box center [142, 62] width 82 height 6
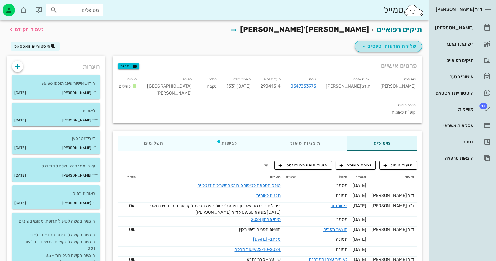
click at [382, 48] on span "שליחת הודעות וטפסים" at bounding box center [388, 45] width 57 height 7
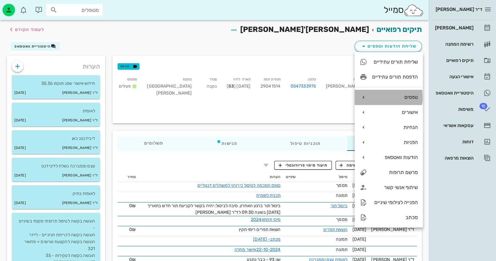
click at [409, 97] on div "טפסים" at bounding box center [395, 97] width 46 height 6
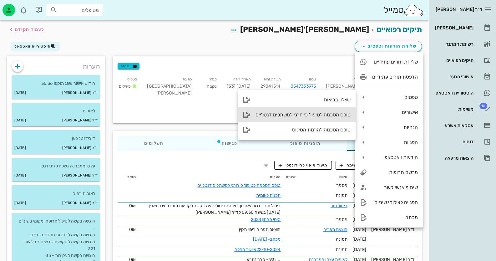
click at [336, 114] on div "טופס הסכמה לטיפול כירורגי למשתלים דנטליים" at bounding box center [302, 115] width 95 height 6
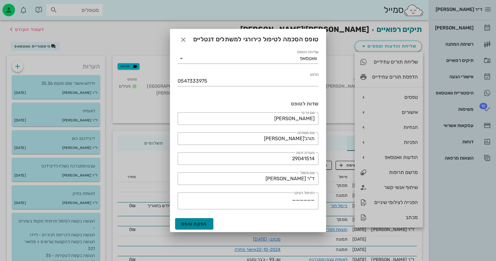
click at [194, 227] on button "הפקת טופס" at bounding box center [194, 223] width 38 height 11
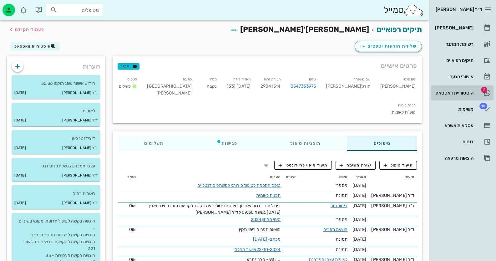
click at [435, 90] on div "היסטוריית וואטסאפ" at bounding box center [453, 92] width 40 height 5
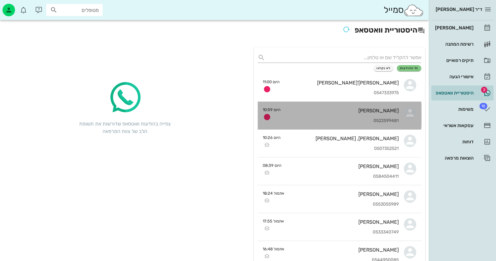
click at [391, 113] on div "[PERSON_NAME] 0522599481" at bounding box center [341, 115] width 113 height 27
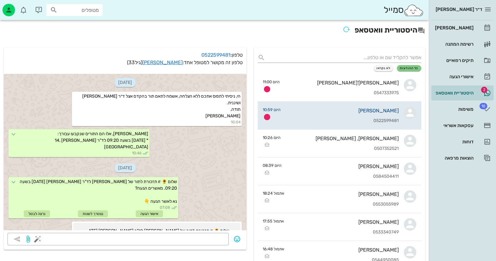
scroll to position [264, 0]
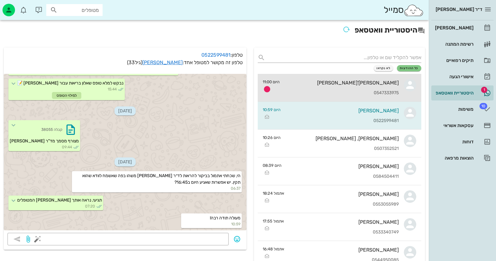
click at [391, 92] on div "0547333975" at bounding box center [341, 92] width 114 height 5
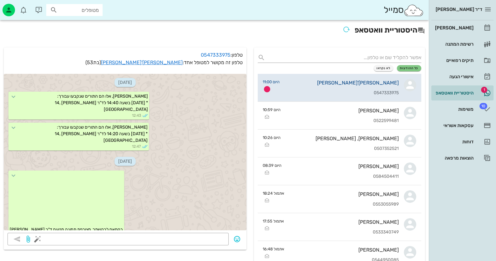
scroll to position [147, 0]
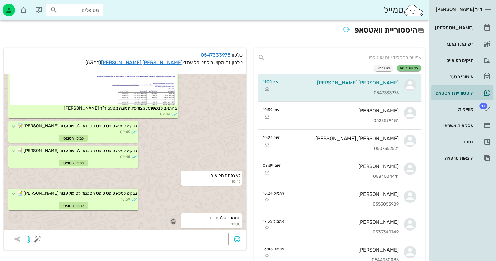
click at [173, 221] on icon "button" at bounding box center [173, 221] width 6 height 6
click at [173, 212] on div "👍" at bounding box center [167, 212] width 11 height 12
click at [464, 28] on div "[PERSON_NAME]" at bounding box center [453, 27] width 40 height 5
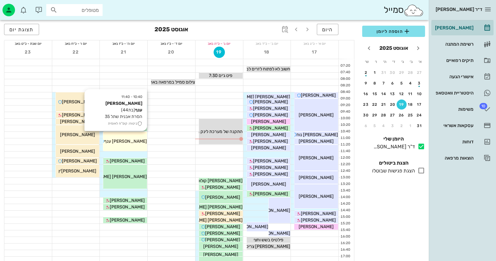
click at [127, 147] on div "10:40 - 11:40 [PERSON_NAME] ענף (בת 44 ) הסרת אבנית שתל 35 ביטוח: קופ"ח לאומית …" at bounding box center [125, 141] width 44 height 19
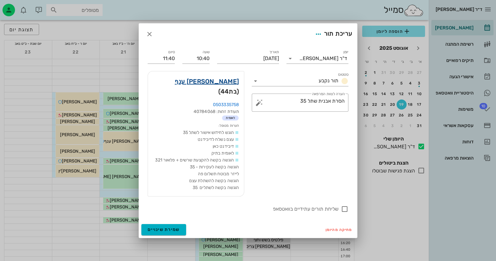
click at [228, 83] on link "[PERSON_NAME] ענף" at bounding box center [207, 81] width 64 height 10
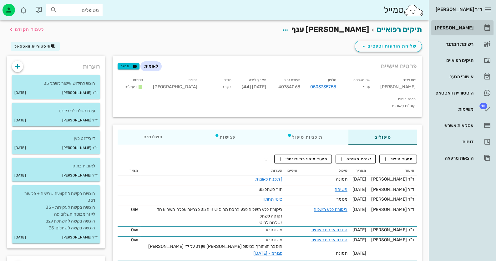
click at [454, 29] on div "[PERSON_NAME]" at bounding box center [453, 27] width 40 height 5
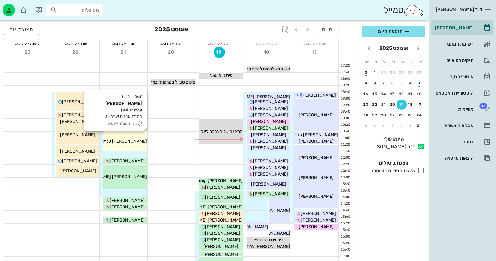
click at [125, 136] on div "10:40 - 11:40 [PERSON_NAME] ענף (בת 44 ) הסרת אבנית שתל 35 ביטוח: קופ"ח לאומית …" at bounding box center [125, 141] width 44 height 19
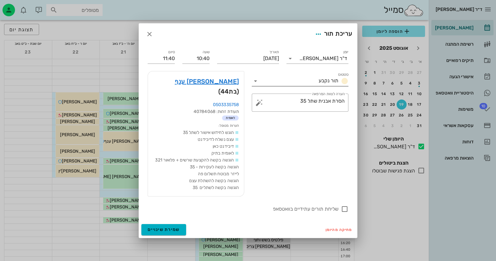
click at [256, 85] on icon at bounding box center [255, 80] width 7 height 7
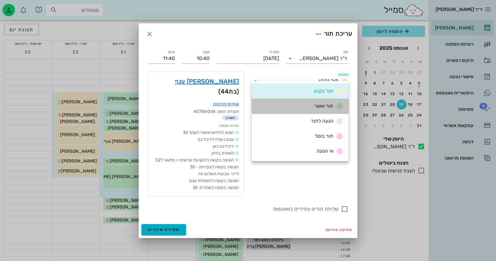
click at [298, 104] on div "תור אושר" at bounding box center [300, 105] width 97 height 15
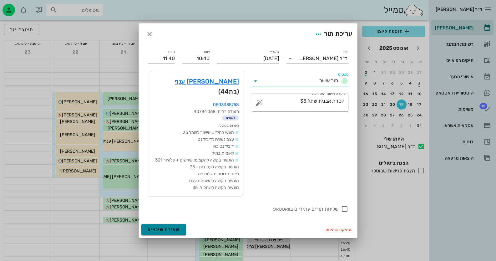
click at [177, 227] on span "שמירת שינויים" at bounding box center [163, 229] width 32 height 5
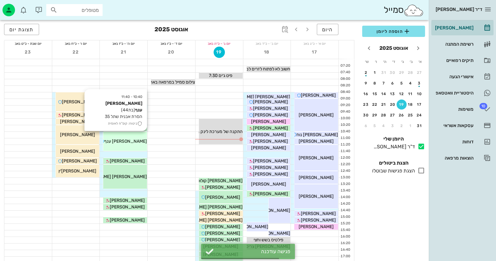
click at [122, 141] on span "[PERSON_NAME] ענף" at bounding box center [125, 140] width 43 height 5
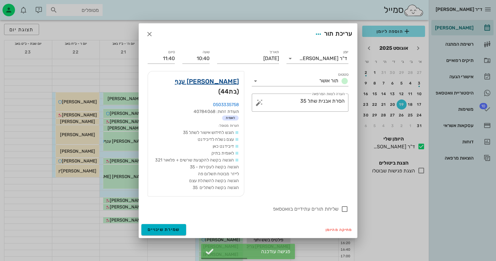
click at [226, 85] on link "[PERSON_NAME] ענף" at bounding box center [207, 81] width 64 height 10
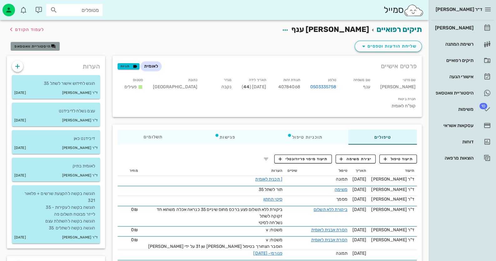
click at [45, 47] on span "היסטוריית וואטסאפ" at bounding box center [32, 46] width 36 height 4
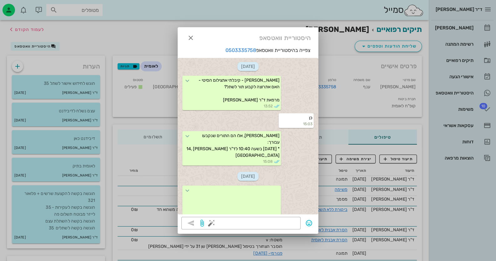
scroll to position [205, 0]
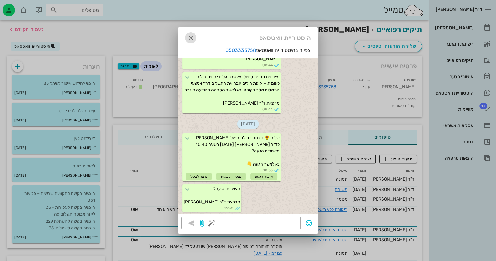
click at [188, 36] on icon "button" at bounding box center [190, 37] width 7 height 7
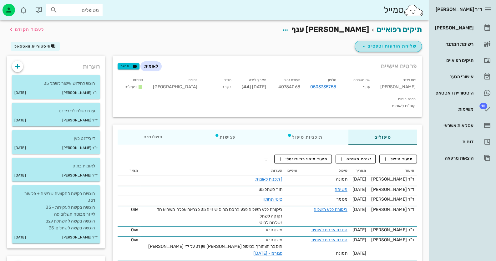
click at [414, 48] on span "שליחת הודעות וטפסים" at bounding box center [388, 45] width 57 height 7
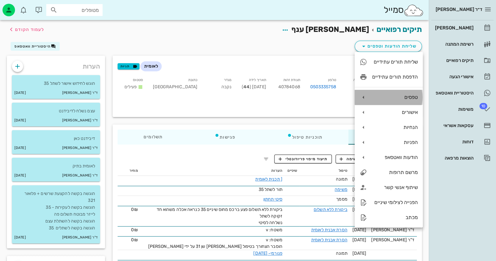
click at [405, 99] on div "טפסים" at bounding box center [395, 97] width 46 height 6
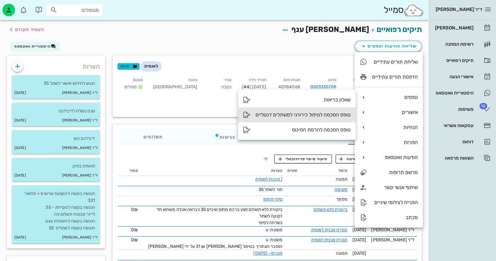
click at [333, 117] on div "טופס הסכמה לטיפול כירורגי למשתלים דנטליים" at bounding box center [296, 114] width 117 height 15
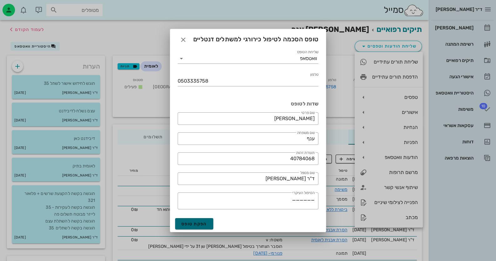
click at [206, 221] on span "הפקת טופס" at bounding box center [194, 223] width 26 height 5
